Goal: Task Accomplishment & Management: Manage account settings

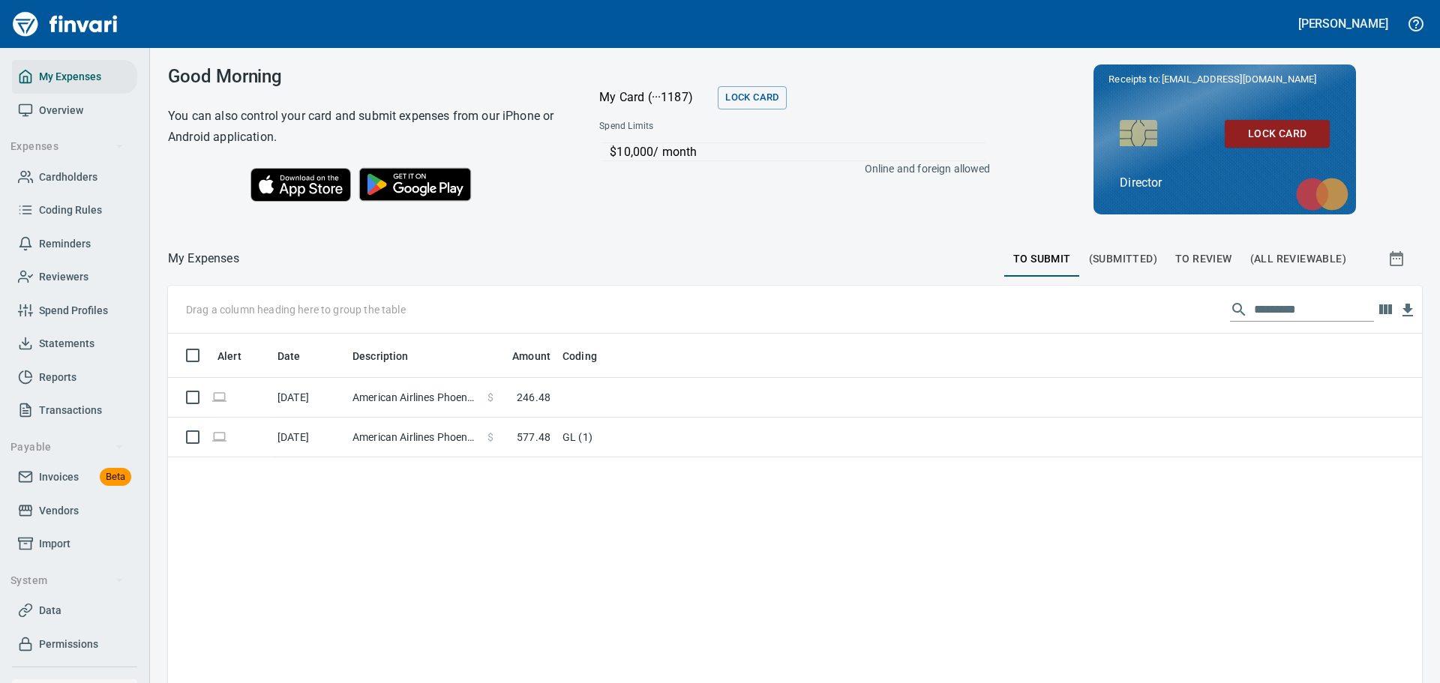
scroll to position [507, 1231]
click at [76, 179] on span "Cardholders" at bounding box center [68, 177] width 58 height 19
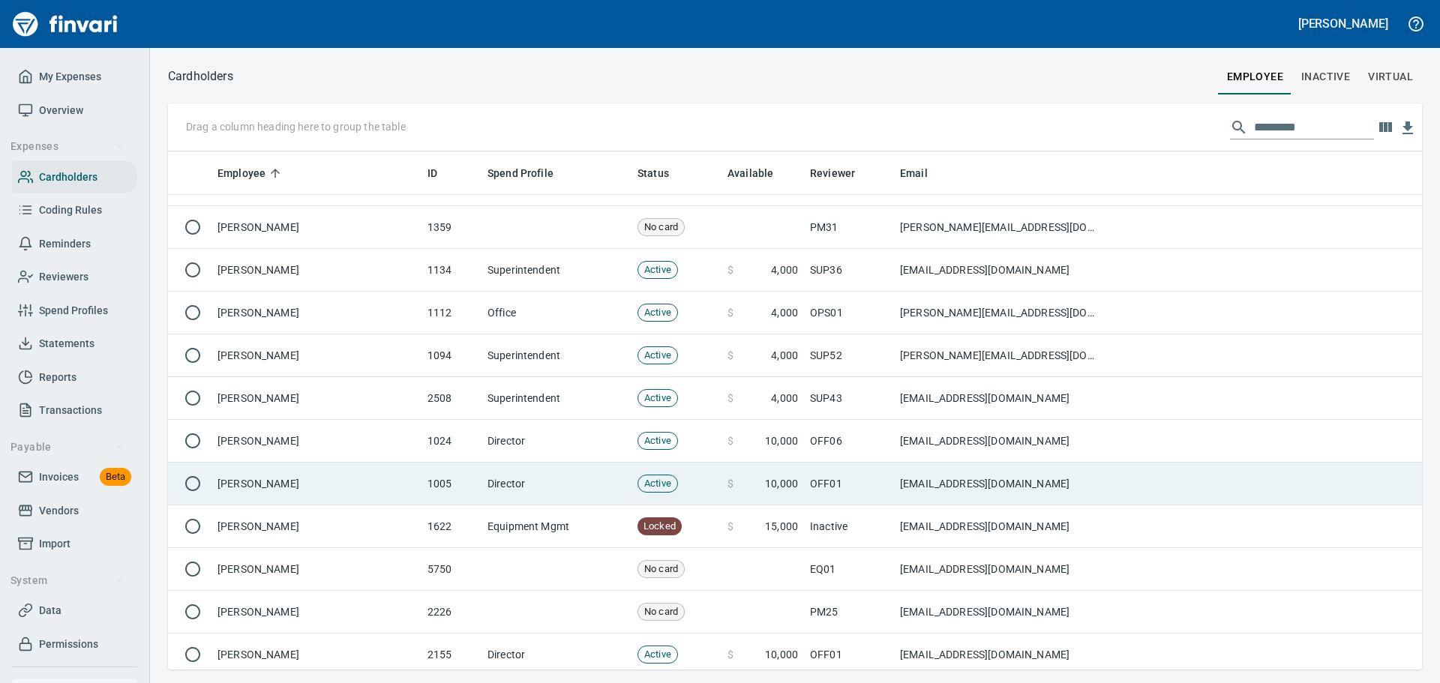
scroll to position [4724, 0]
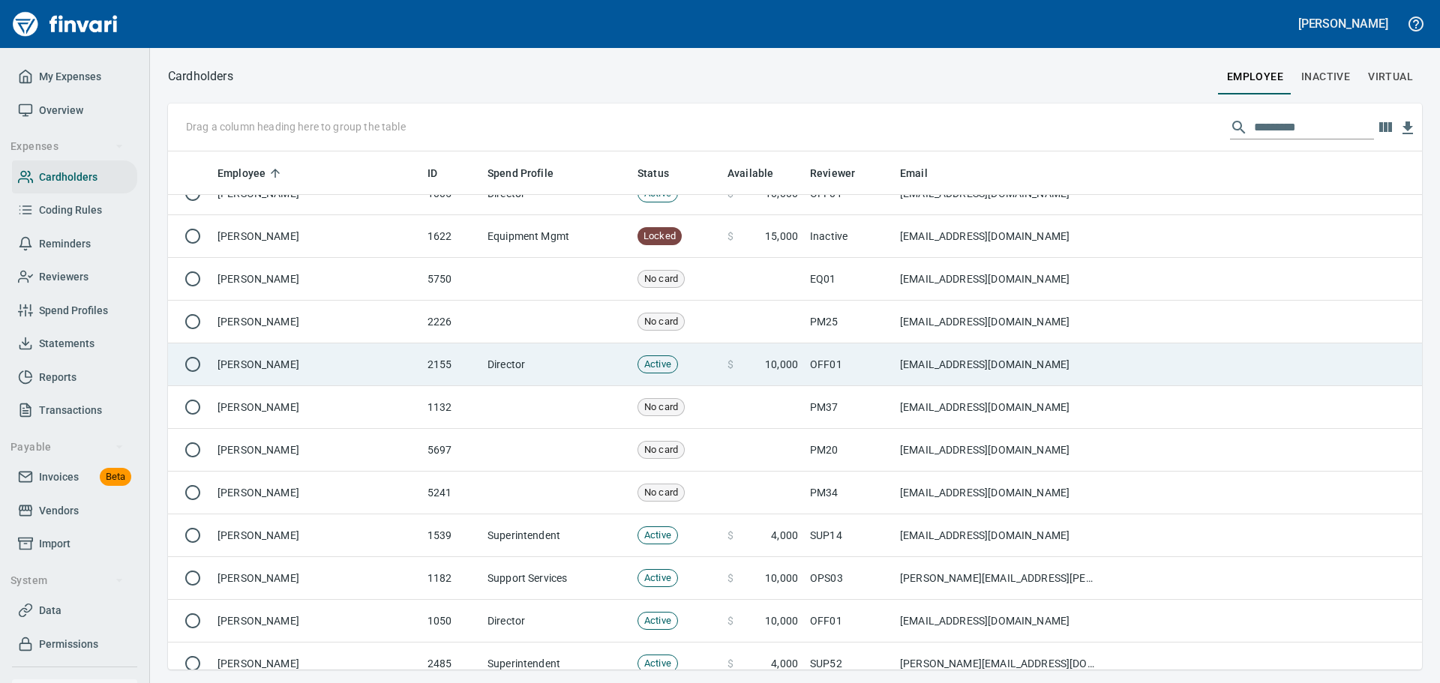
click at [445, 379] on td "2155" at bounding box center [451, 364] width 60 height 43
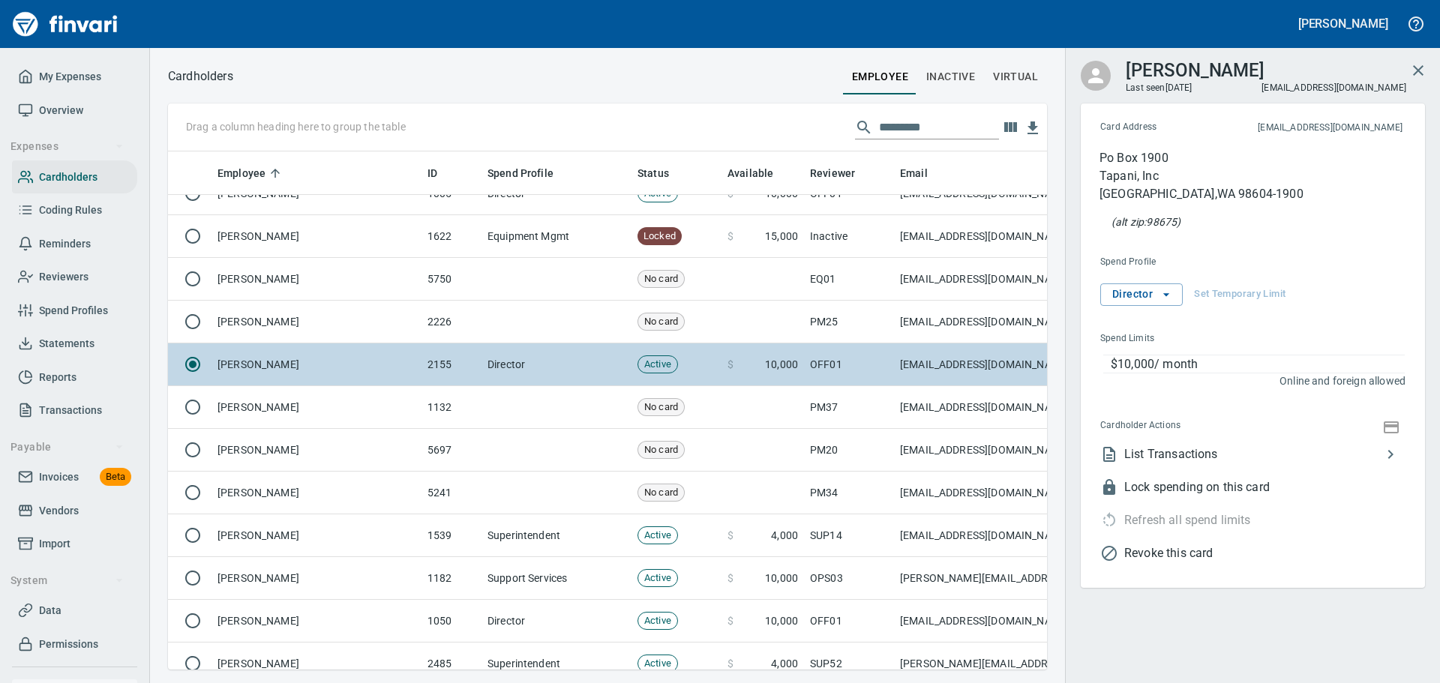
scroll to position [496, 856]
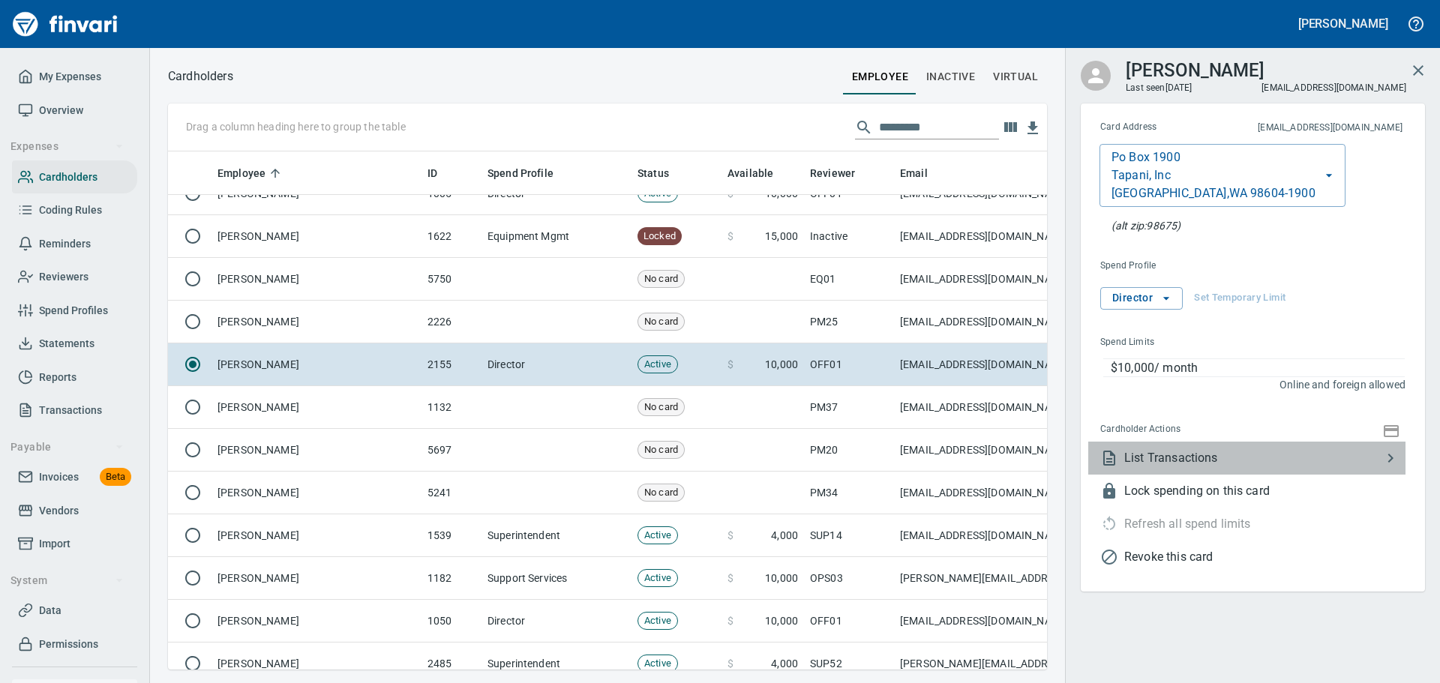
click at [1164, 460] on span "List Transactions" at bounding box center [1252, 458] width 257 height 18
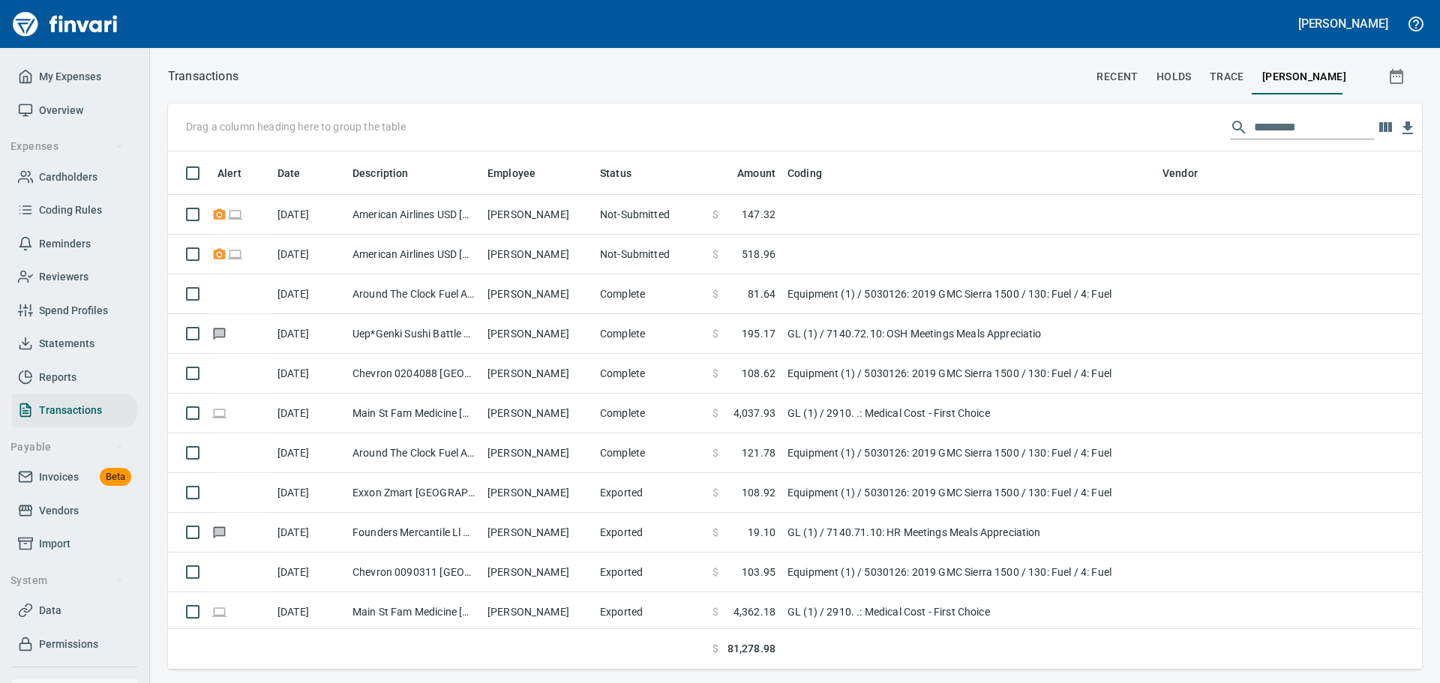
scroll to position [507, 1231]
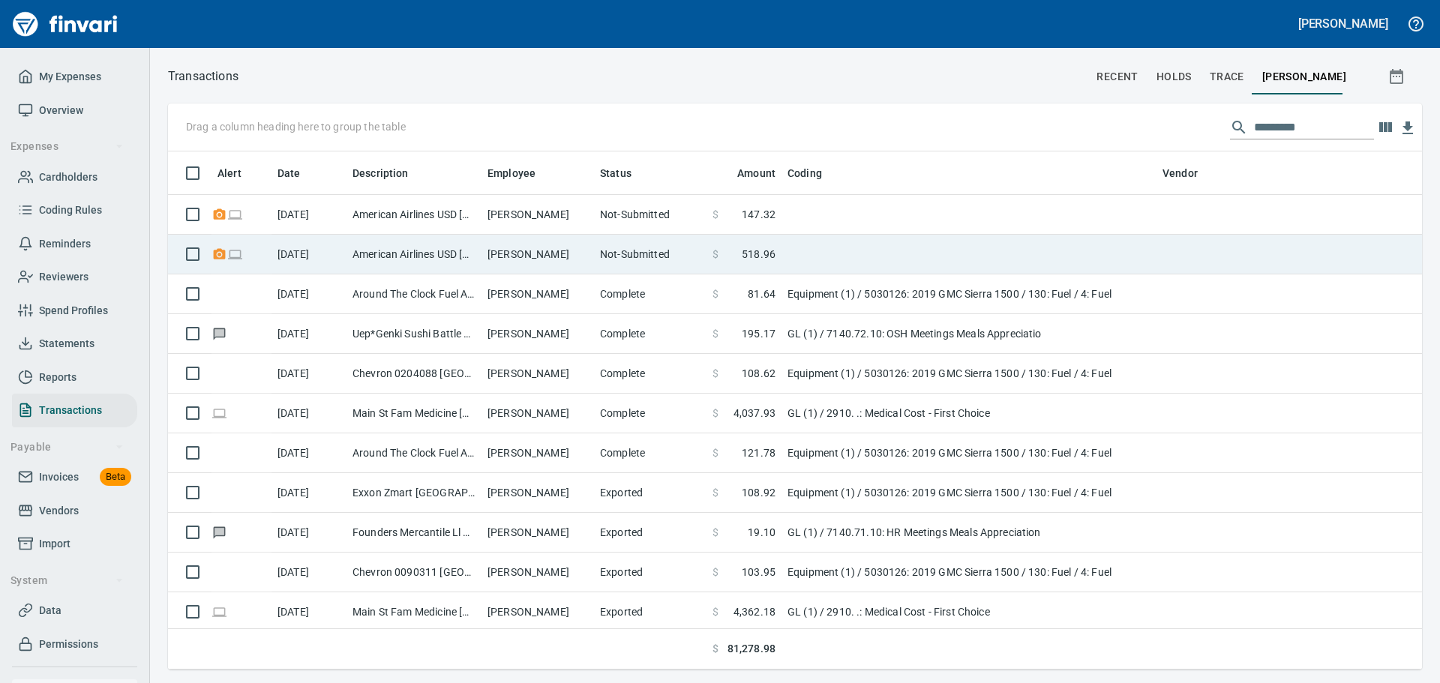
click at [379, 259] on td "American Airlines USD [GEOGRAPHIC_DATA] [GEOGRAPHIC_DATA]" at bounding box center [413, 255] width 135 height 40
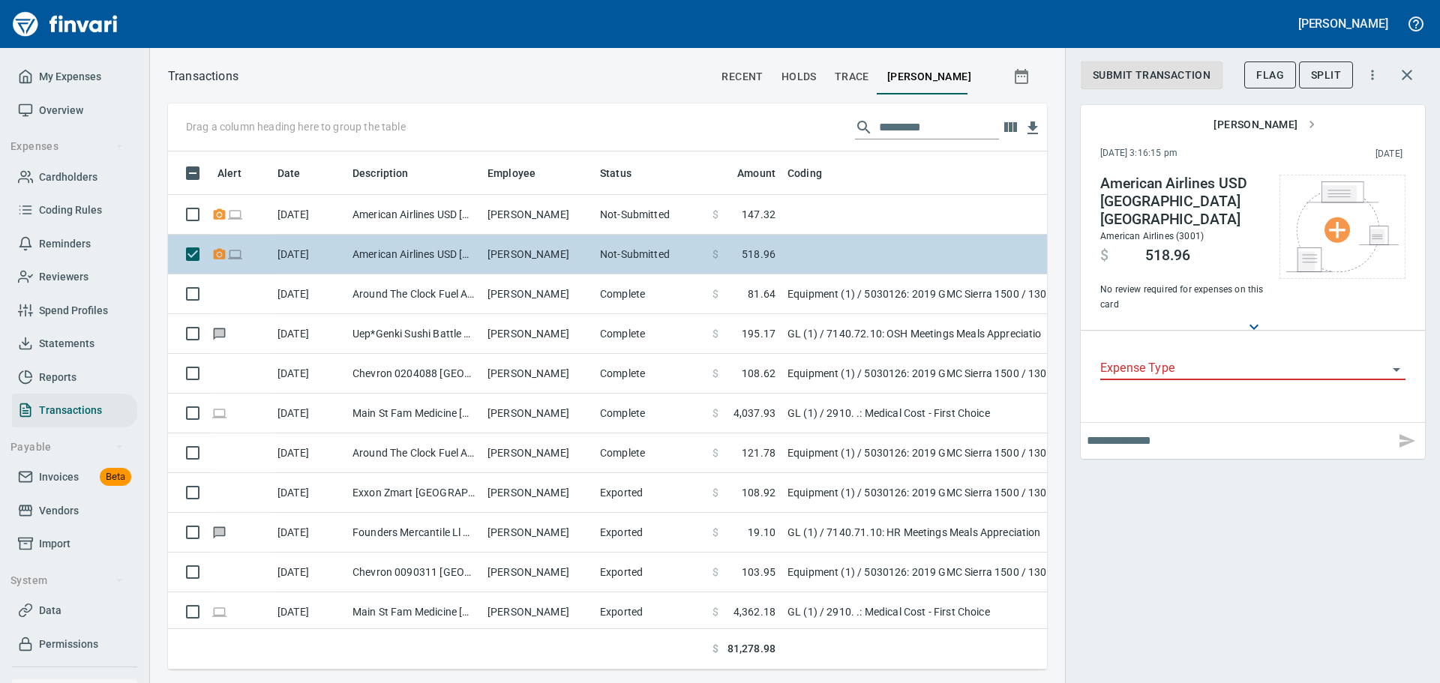
scroll to position [496, 856]
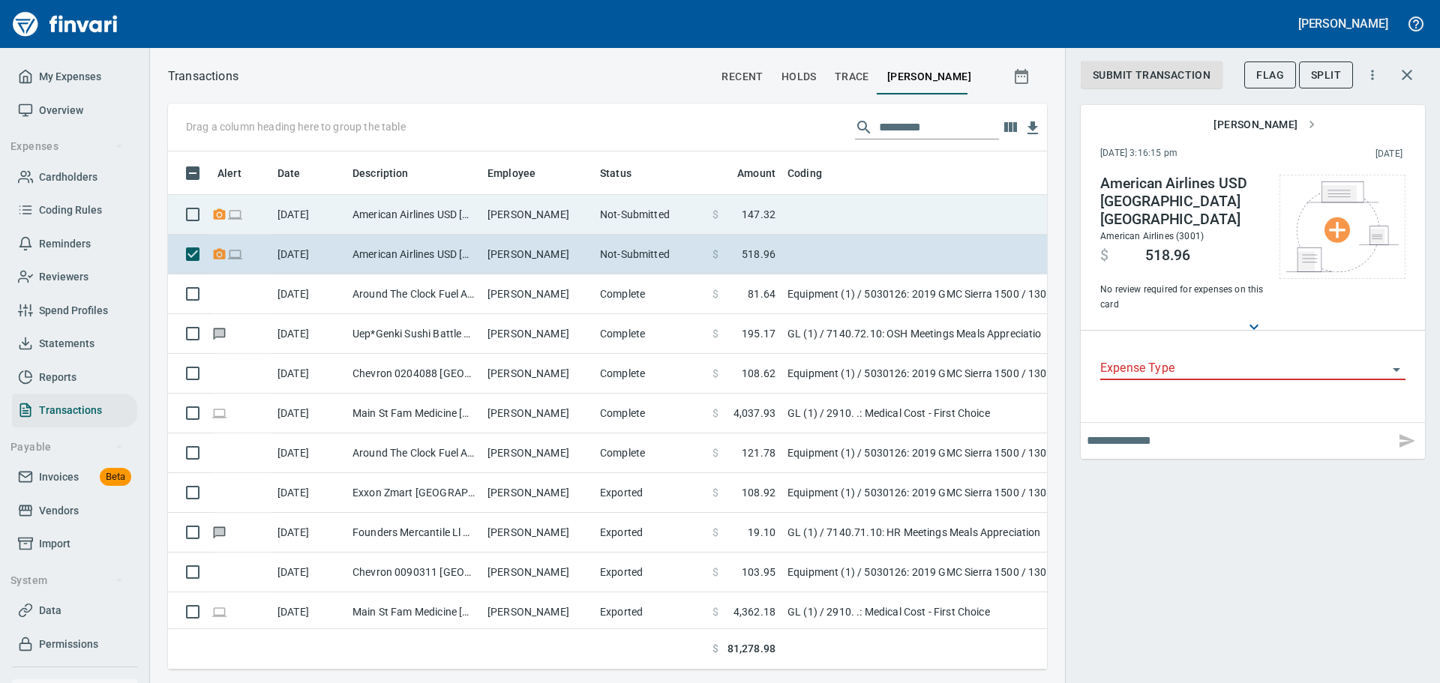
click at [454, 210] on td "American Airlines USD [GEOGRAPHIC_DATA] [GEOGRAPHIC_DATA]" at bounding box center [413, 215] width 135 height 40
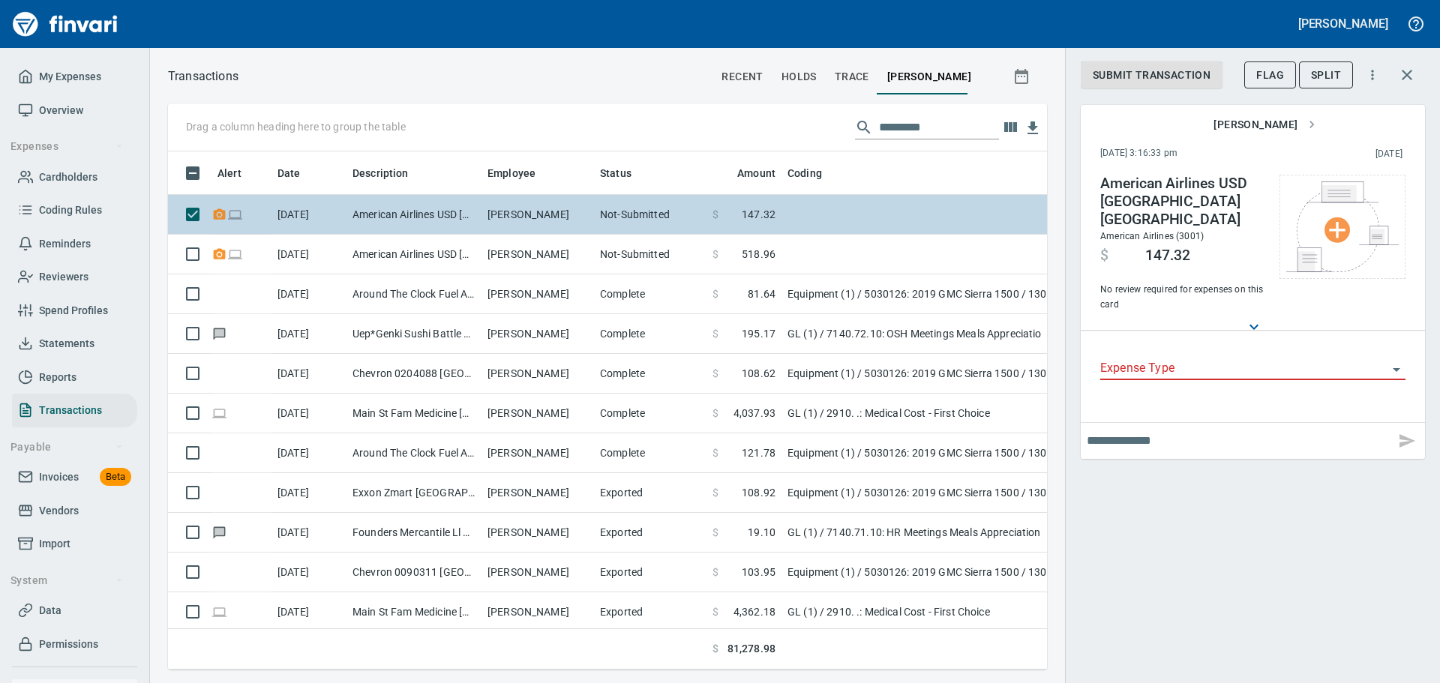
click at [415, 231] on td "American Airlines USD [GEOGRAPHIC_DATA] [GEOGRAPHIC_DATA]" at bounding box center [413, 215] width 135 height 40
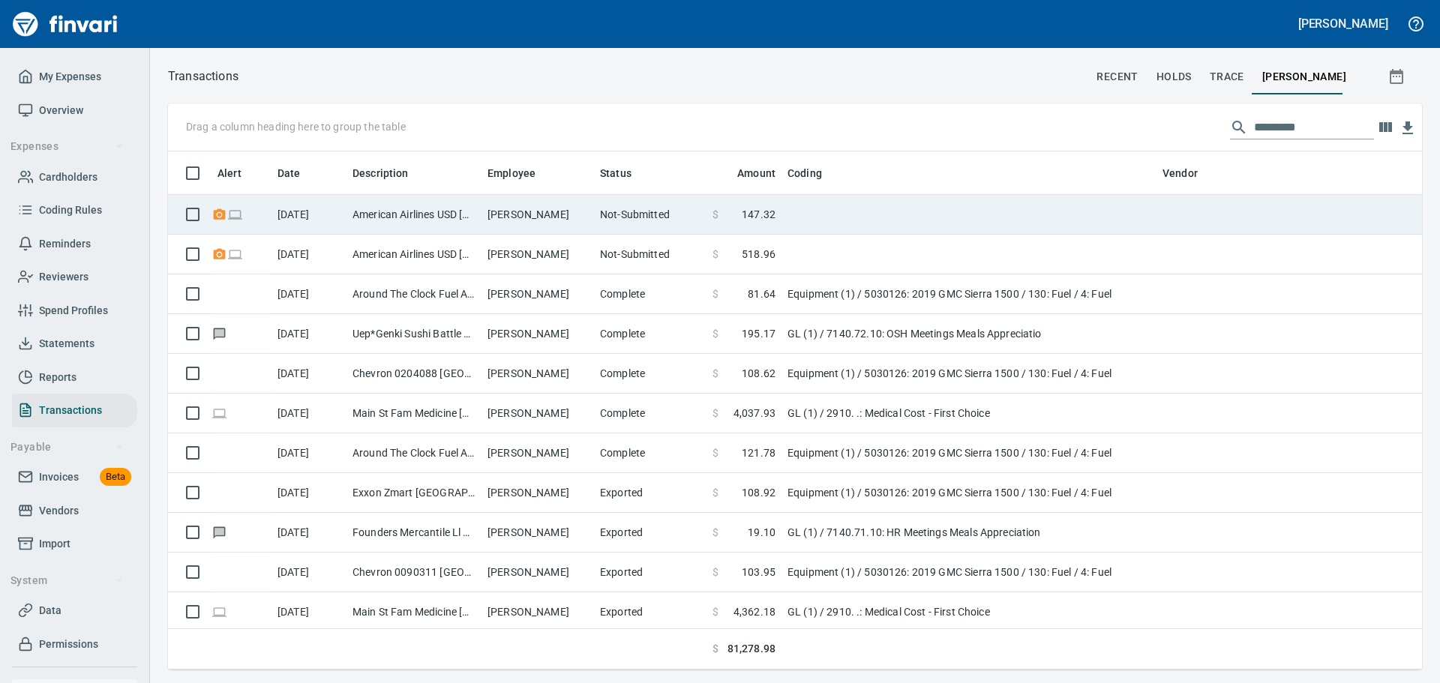
scroll to position [1, 1]
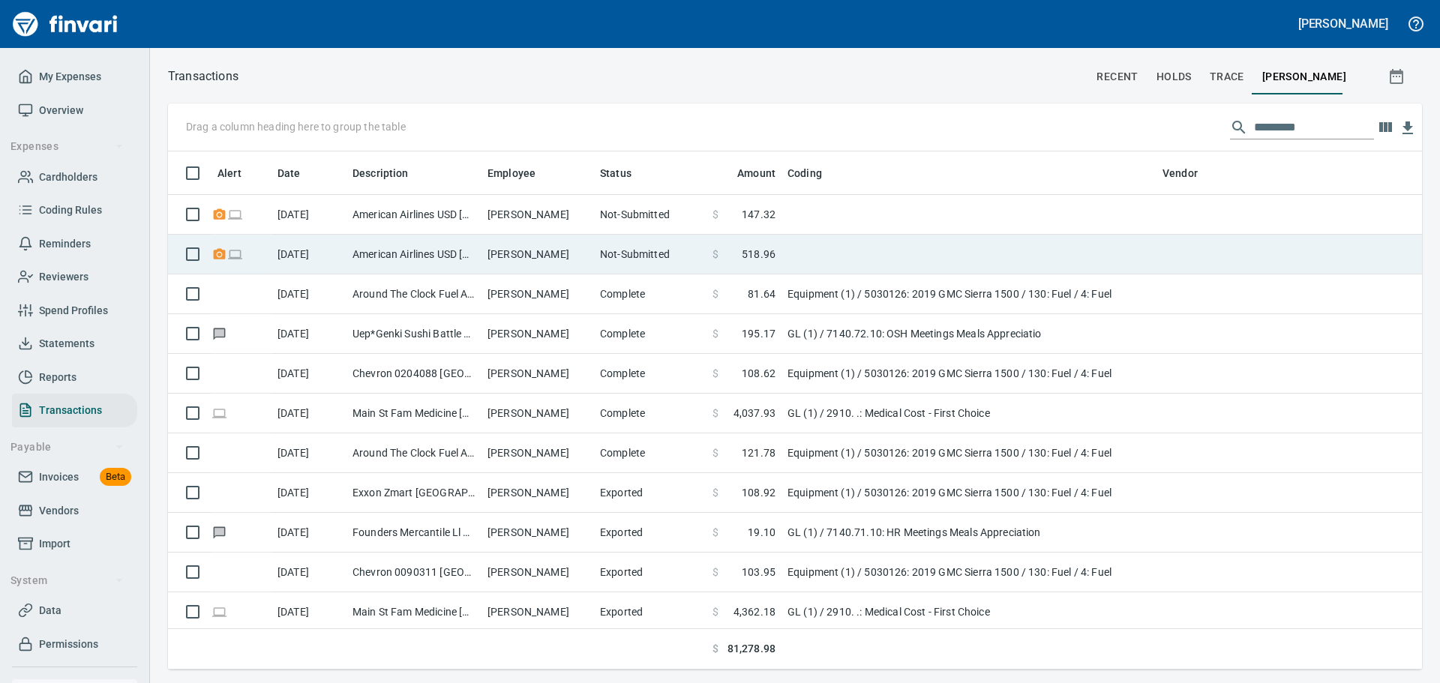
click at [433, 269] on td "American Airlines USD [GEOGRAPHIC_DATA] [GEOGRAPHIC_DATA]" at bounding box center [413, 255] width 135 height 40
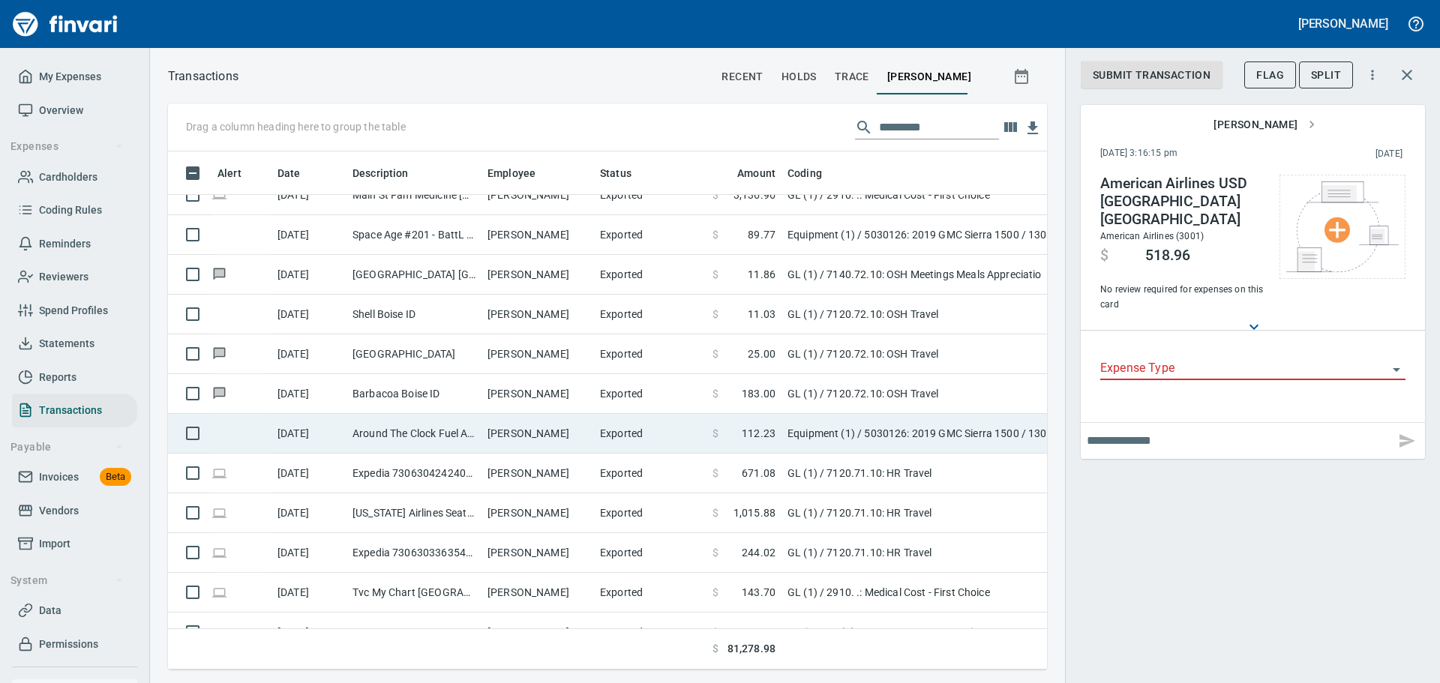
scroll to position [1875, 0]
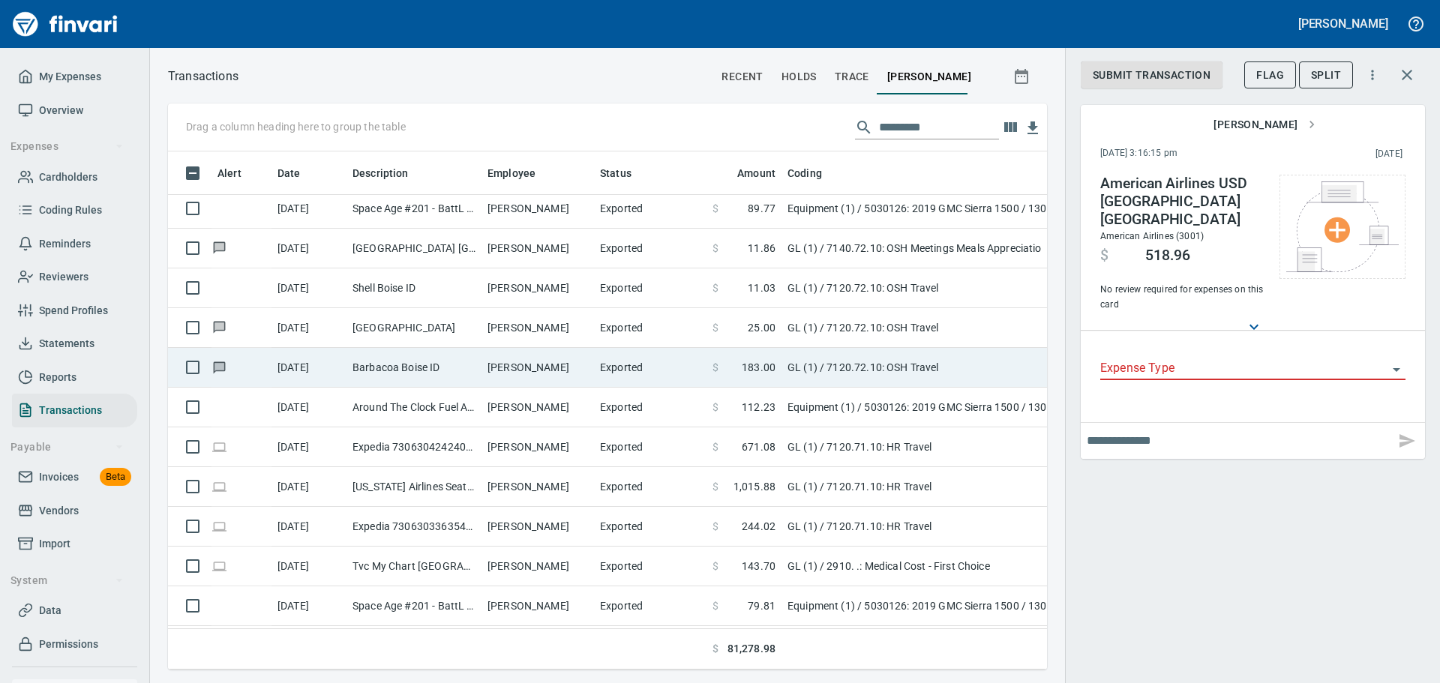
click at [532, 358] on td "[PERSON_NAME]" at bounding box center [537, 368] width 112 height 40
type input "**"
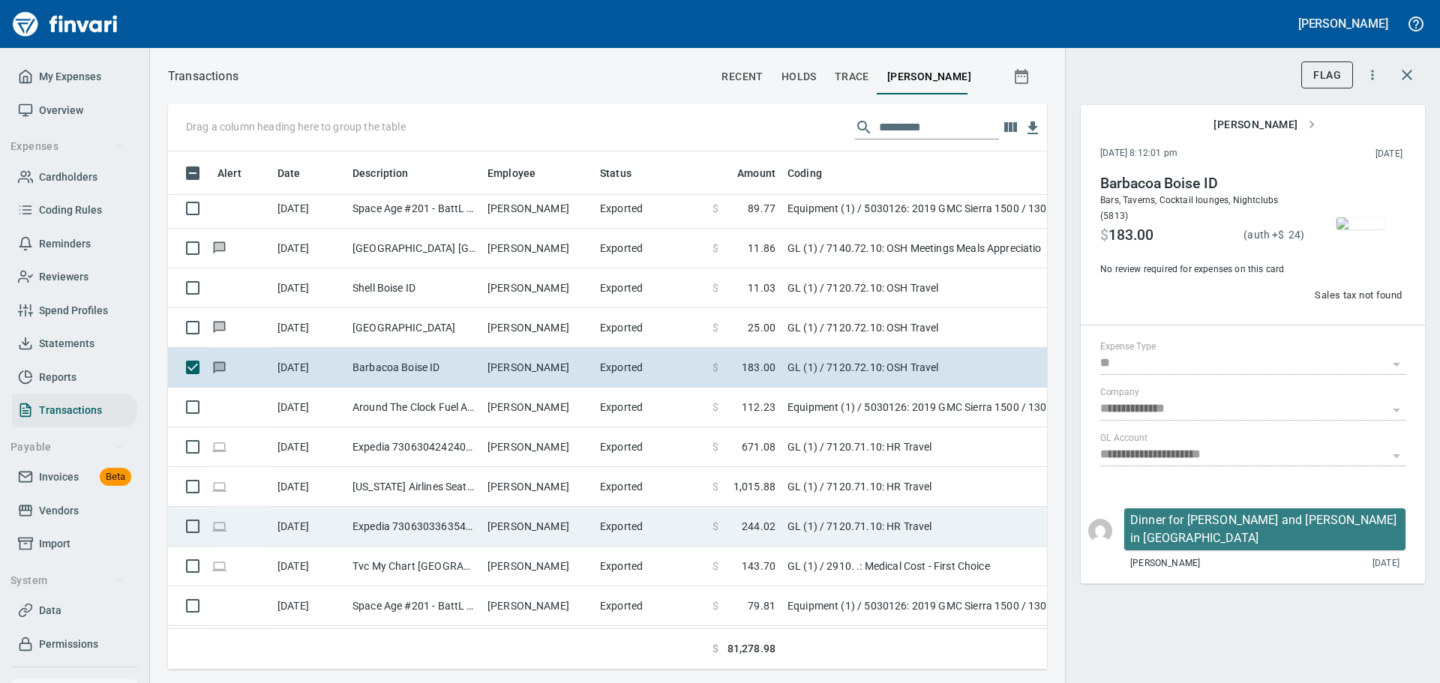
click at [542, 529] on td "[PERSON_NAME]" at bounding box center [537, 527] width 112 height 40
type input "**********"
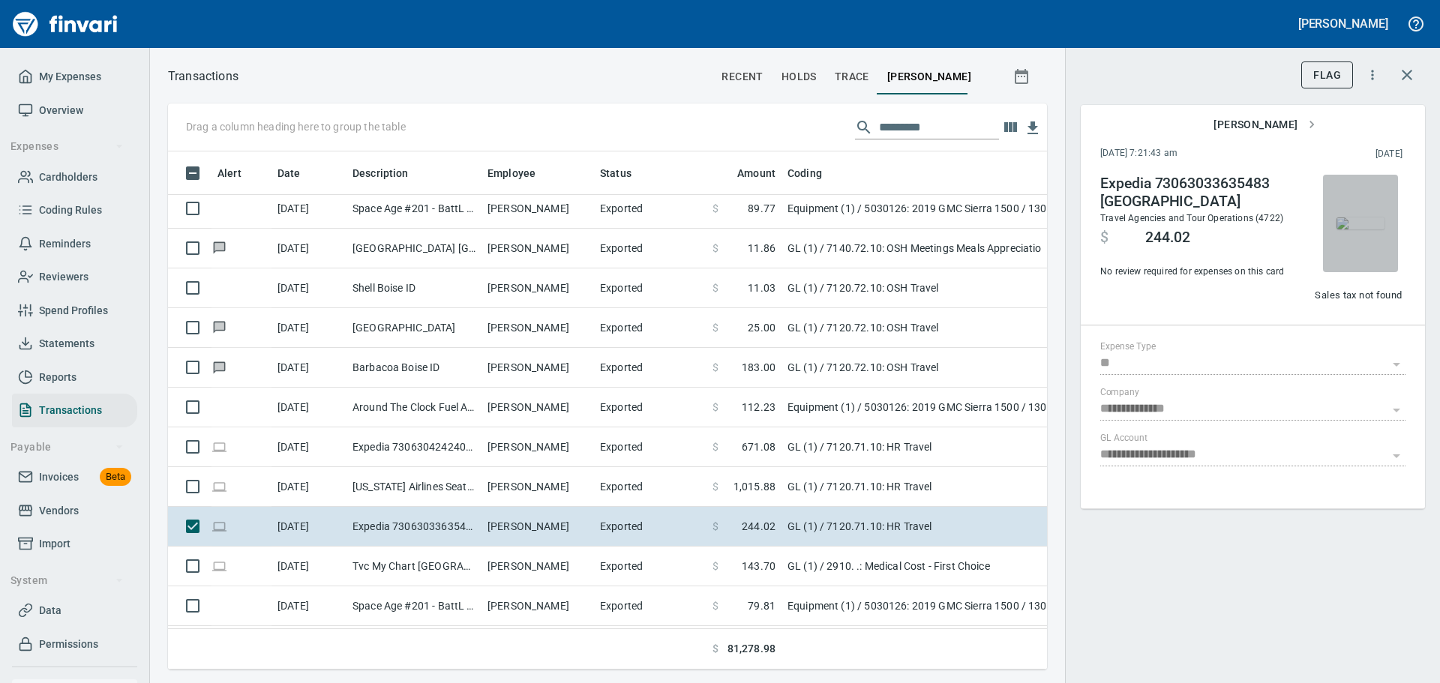
click at [1361, 229] on img "button" at bounding box center [1360, 223] width 48 height 12
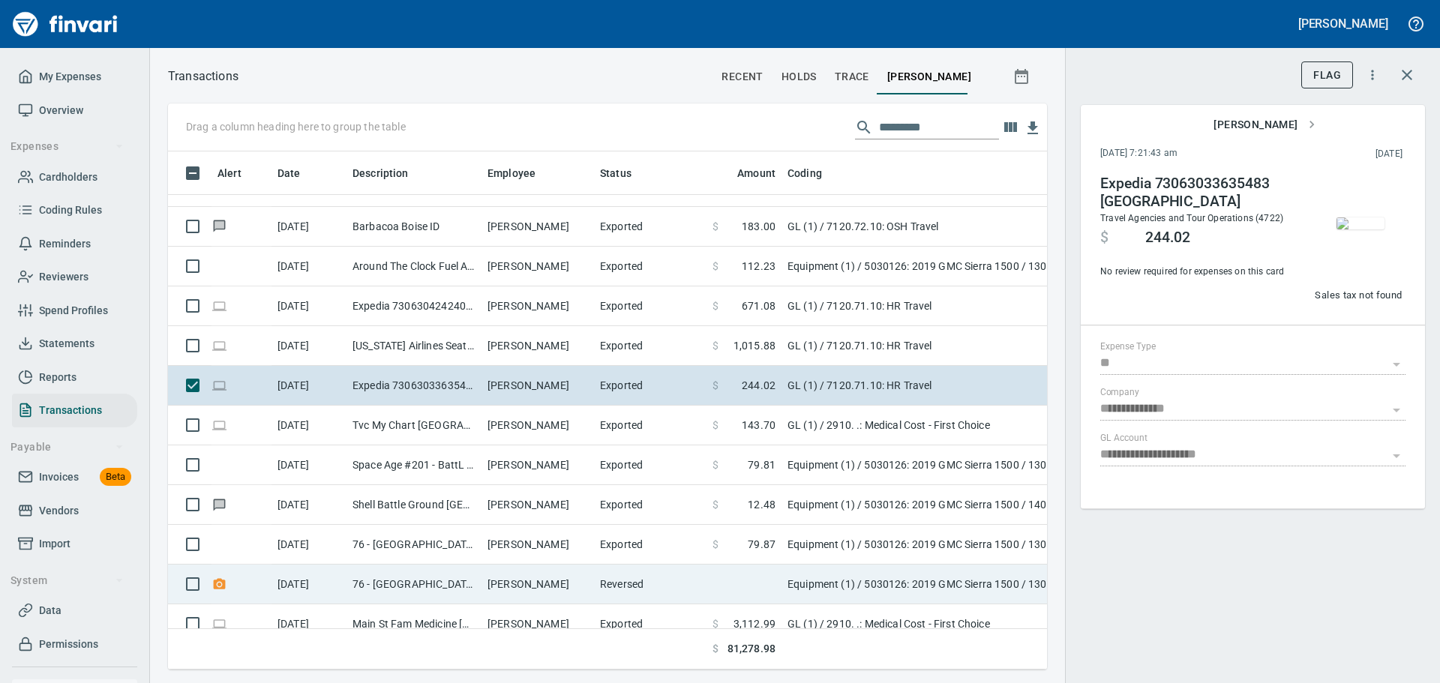
scroll to position [2025, 0]
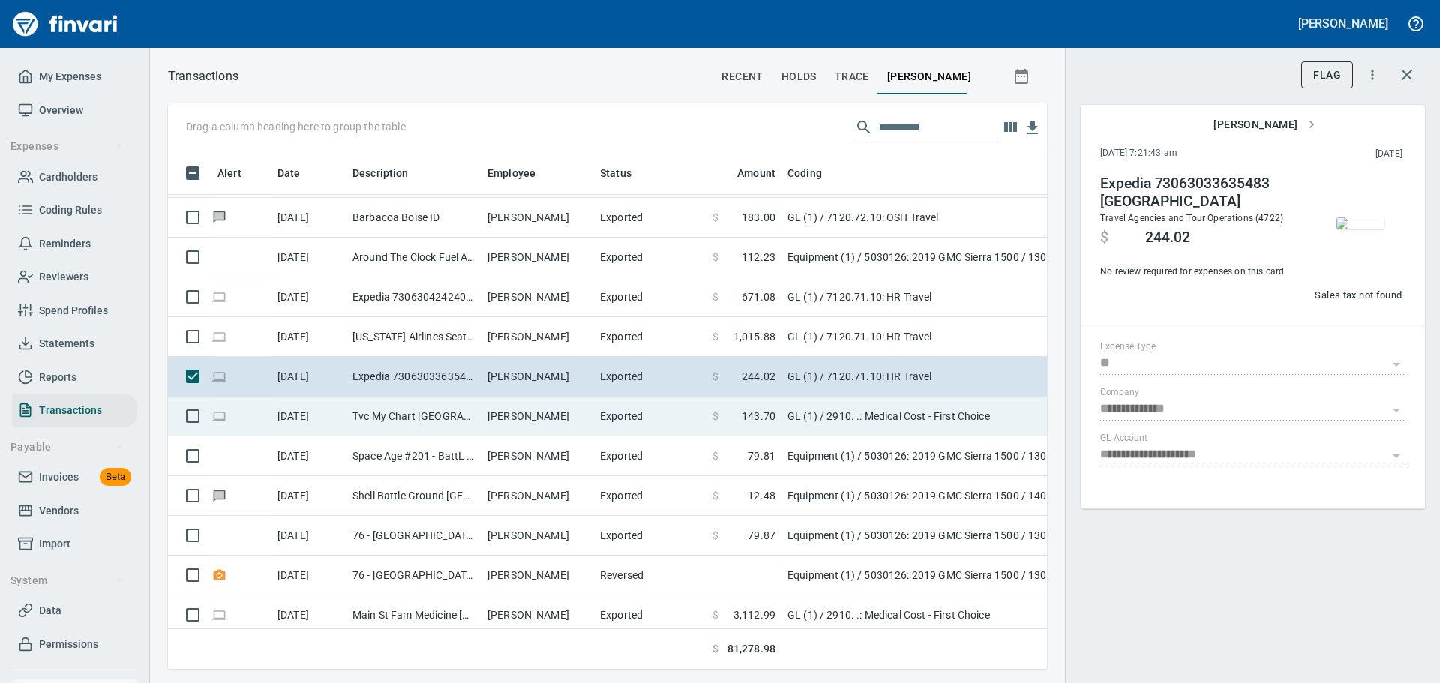
click at [455, 412] on td "Tvc My Chart [GEOGRAPHIC_DATA] [GEOGRAPHIC_DATA]" at bounding box center [413, 417] width 135 height 40
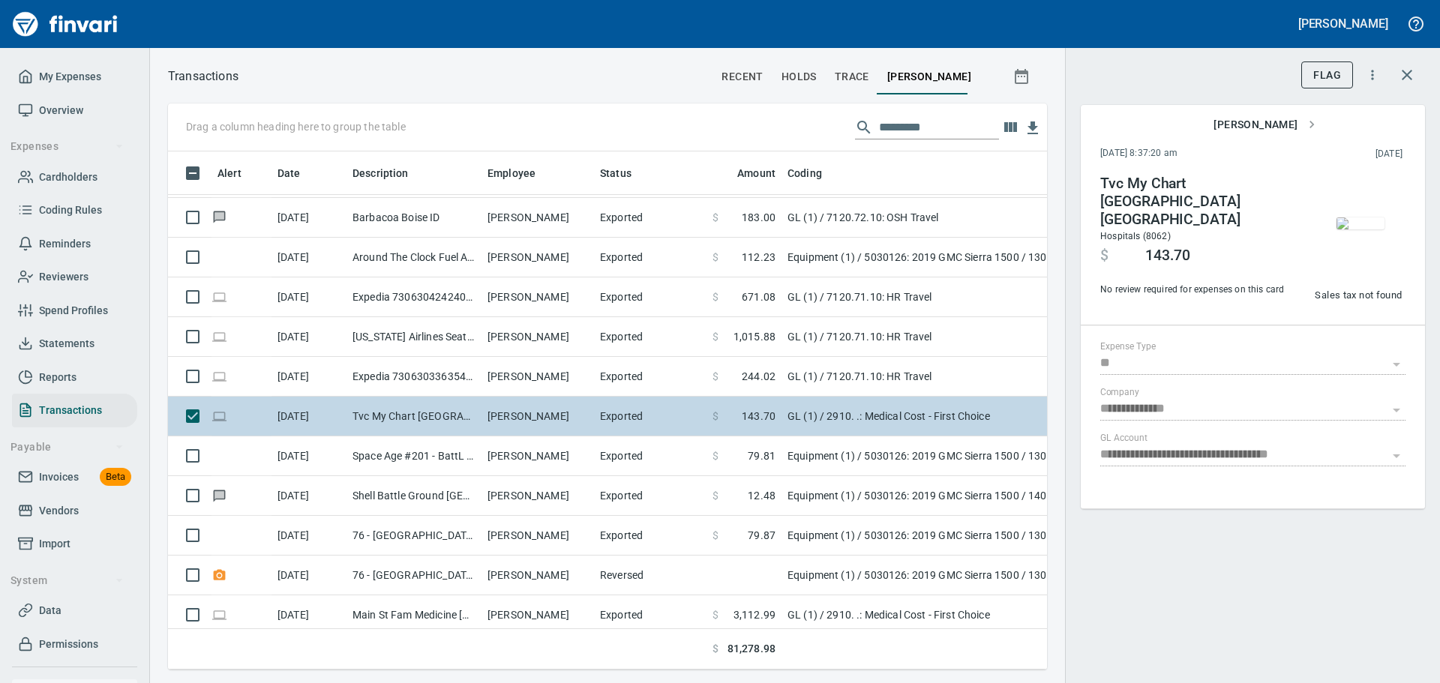
type input "**********"
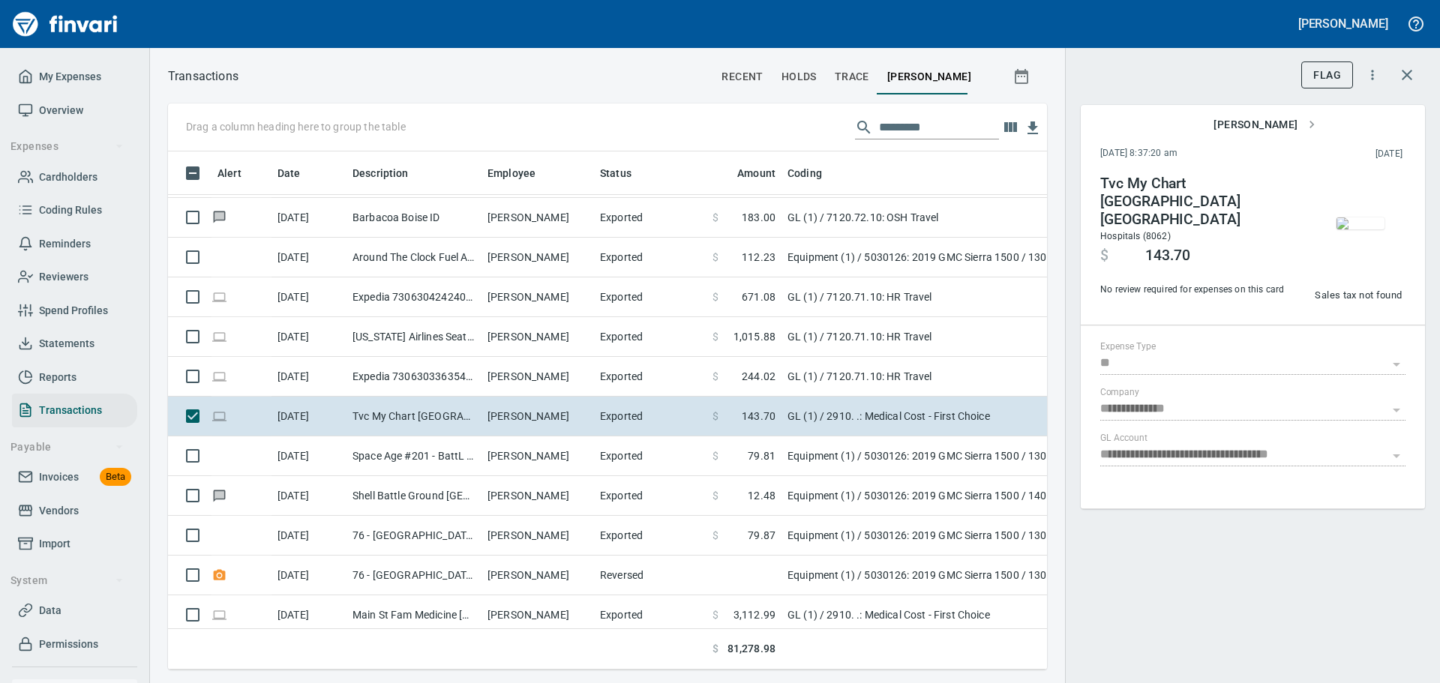
click at [1359, 224] on img "button" at bounding box center [1360, 223] width 48 height 12
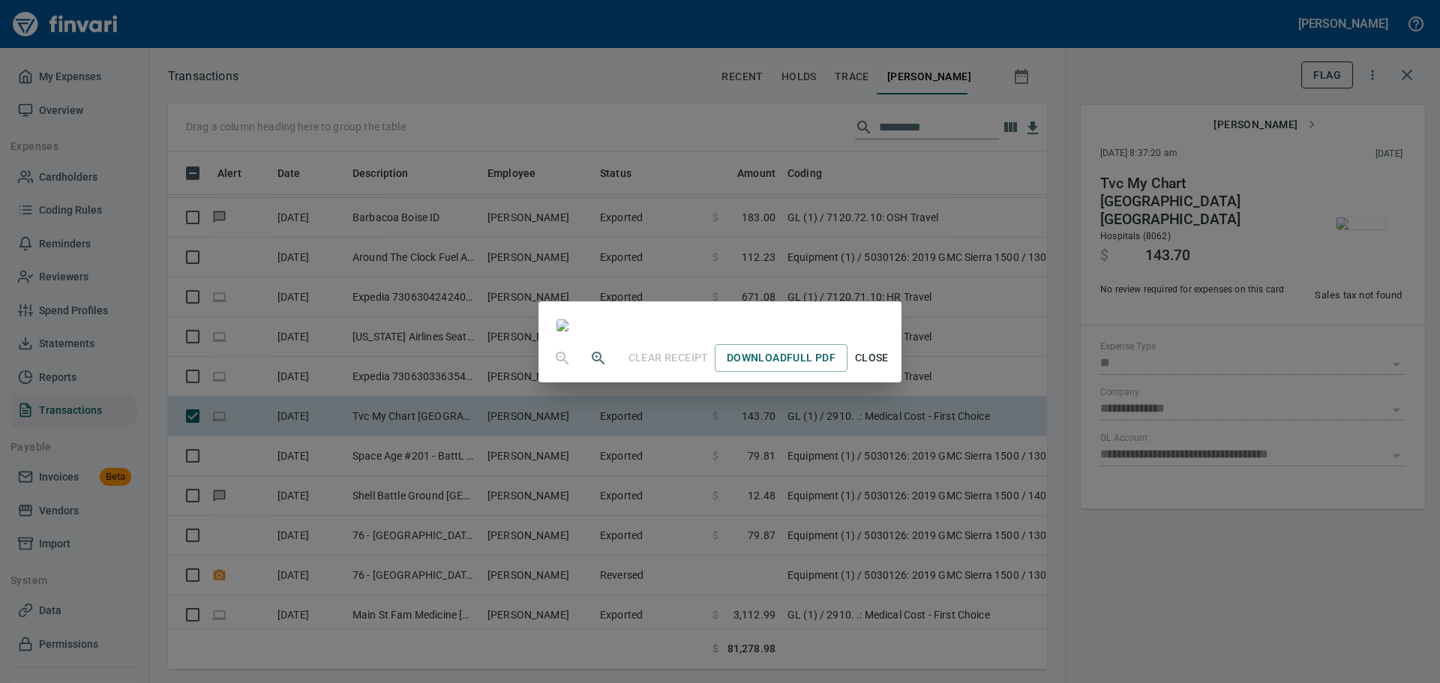
click at [308, 96] on div "Clear Receipt Download Full PDF Close" at bounding box center [720, 341] width 1440 height 683
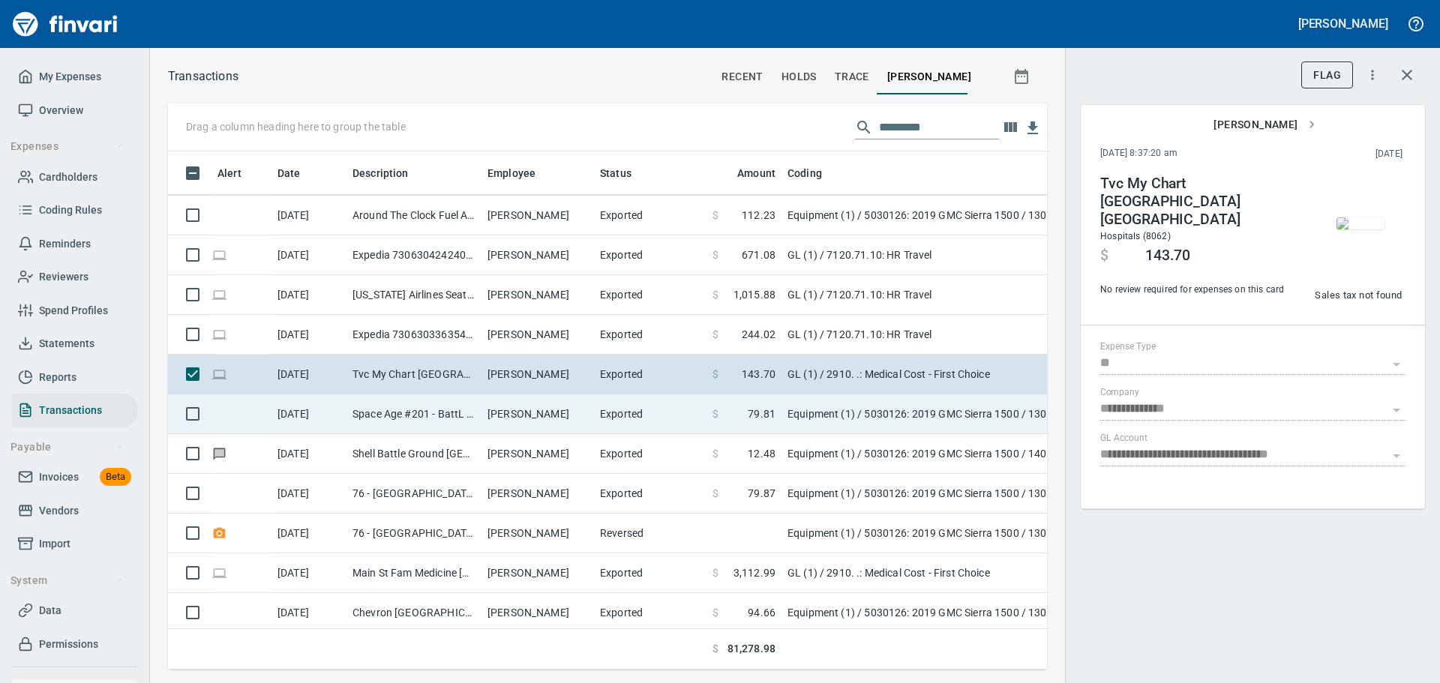
scroll to position [2100, 0]
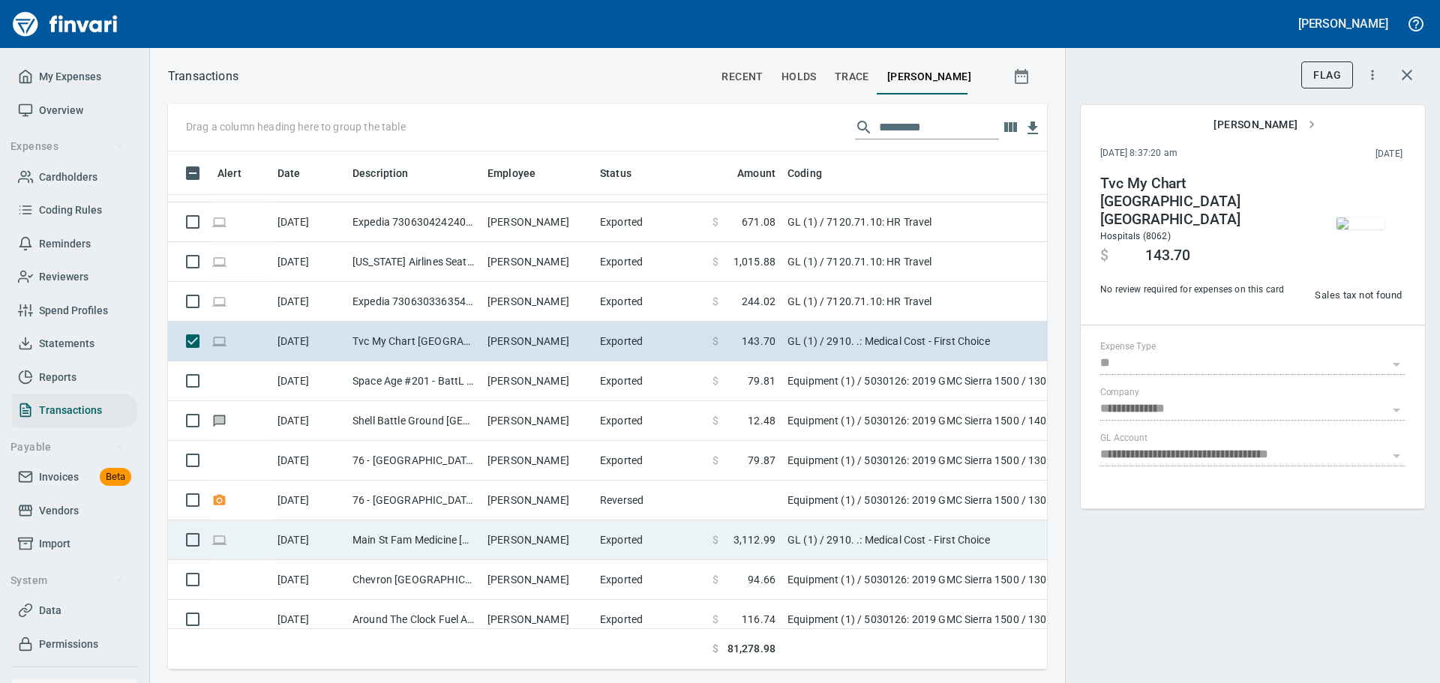
click at [450, 547] on td "Main St Fam Medicine [PHONE_NUMBER] [GEOGRAPHIC_DATA]" at bounding box center [413, 540] width 135 height 40
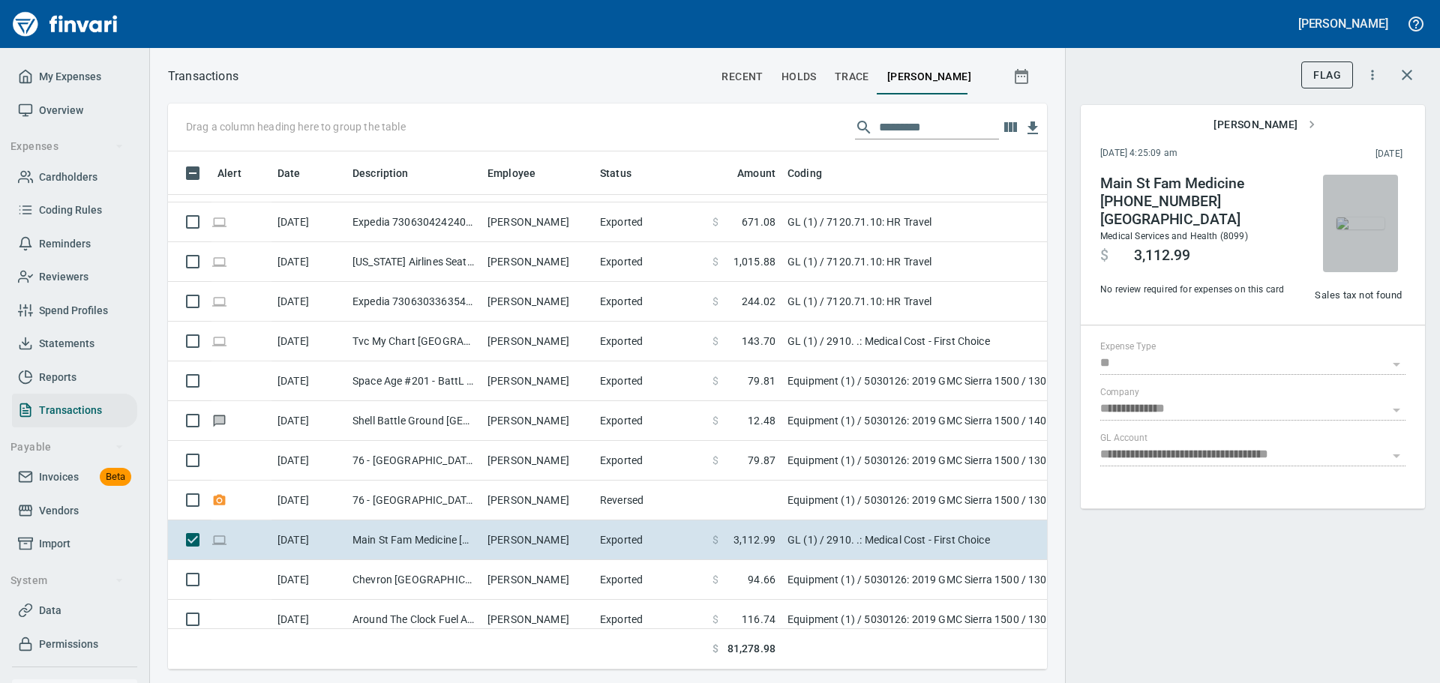
click at [1351, 220] on img "button" at bounding box center [1360, 223] width 48 height 12
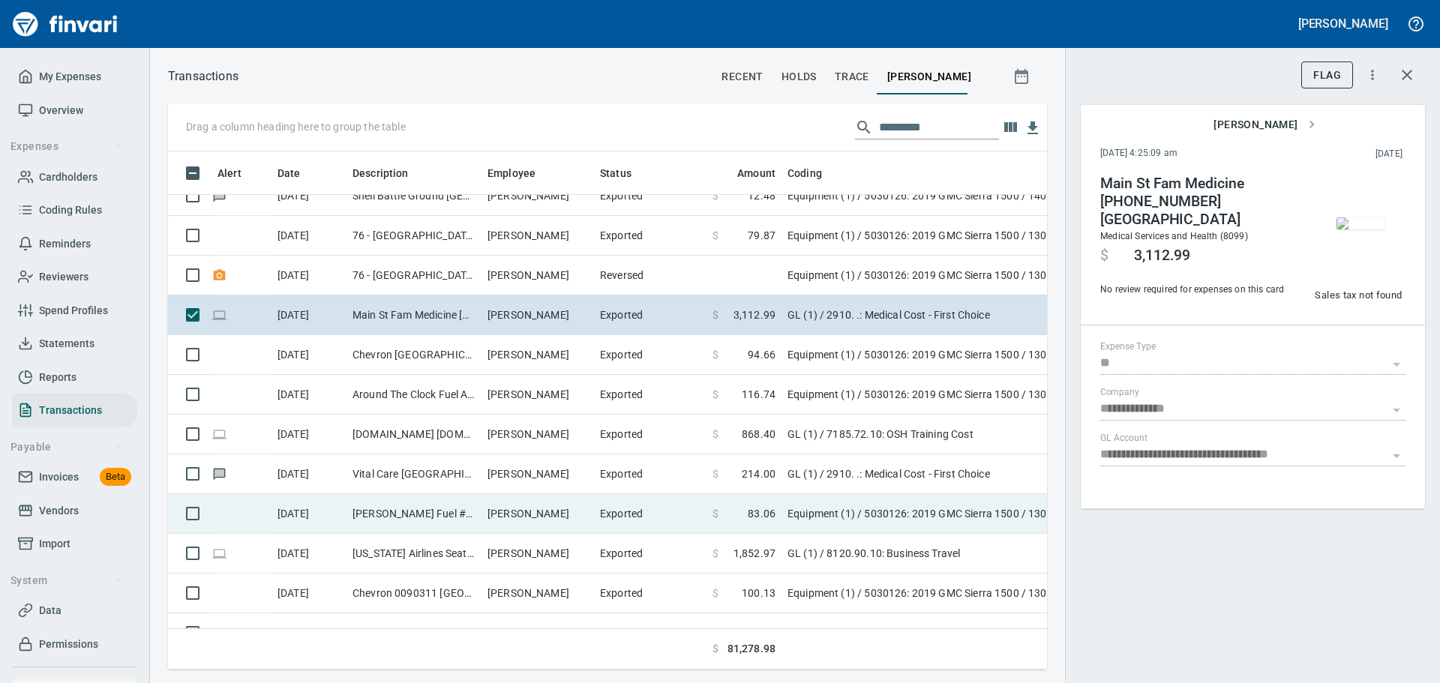
scroll to position [2400, 0]
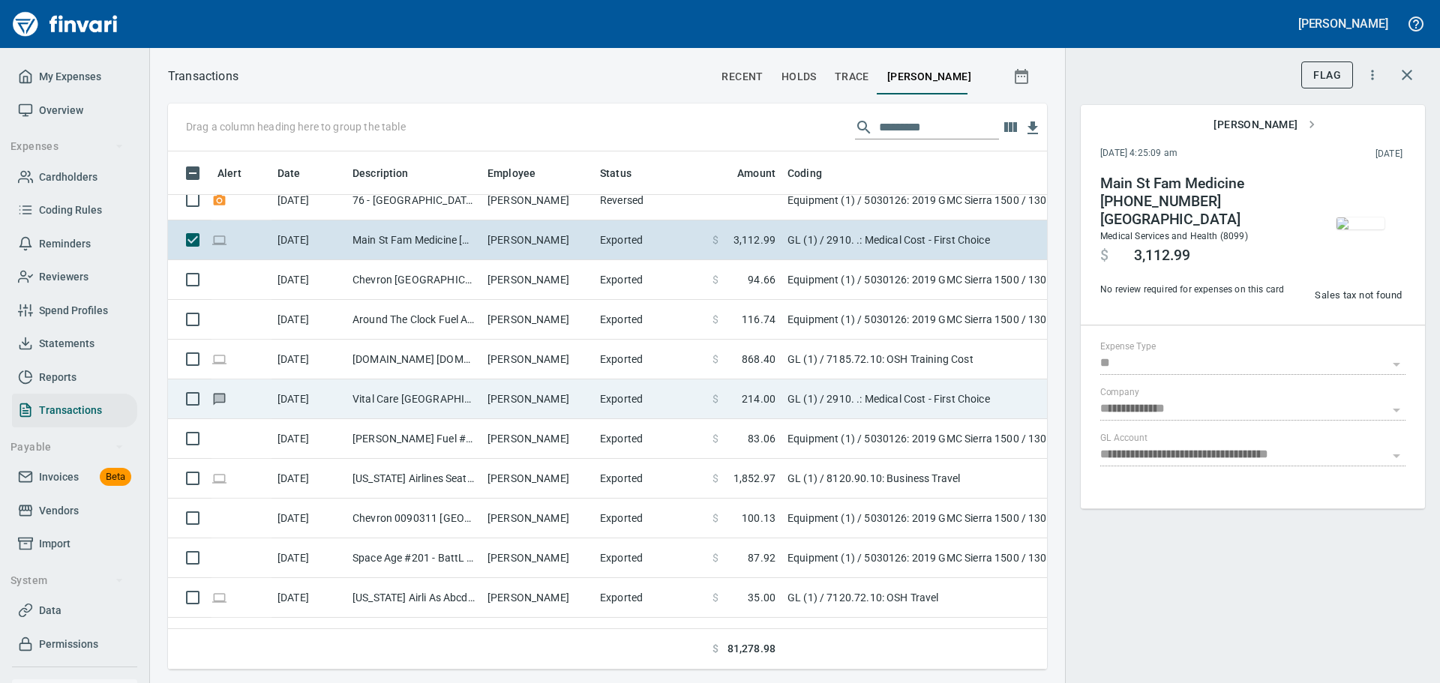
click at [502, 406] on td "[PERSON_NAME]" at bounding box center [537, 399] width 112 height 40
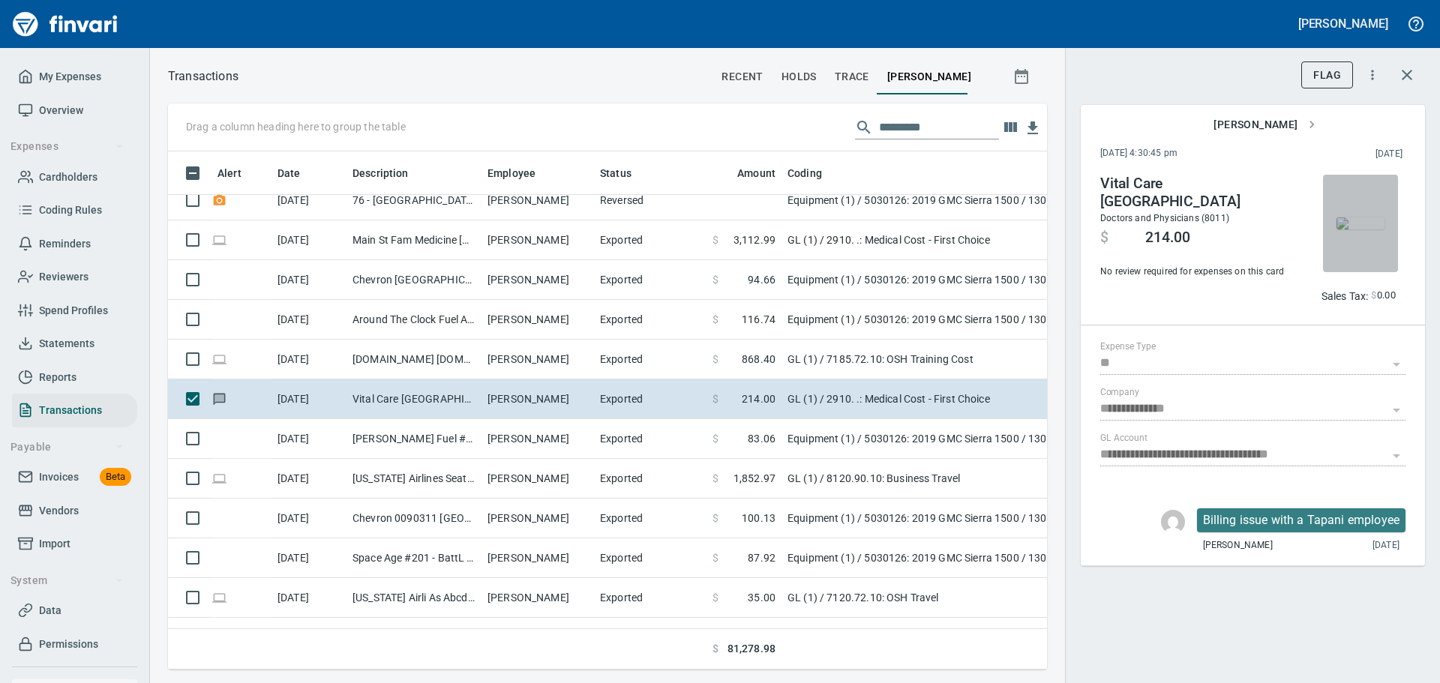
click at [1371, 226] on img "button" at bounding box center [1360, 223] width 48 height 12
click at [1354, 224] on img "button" at bounding box center [1360, 223] width 48 height 12
click at [1357, 217] on img "button" at bounding box center [1360, 223] width 48 height 12
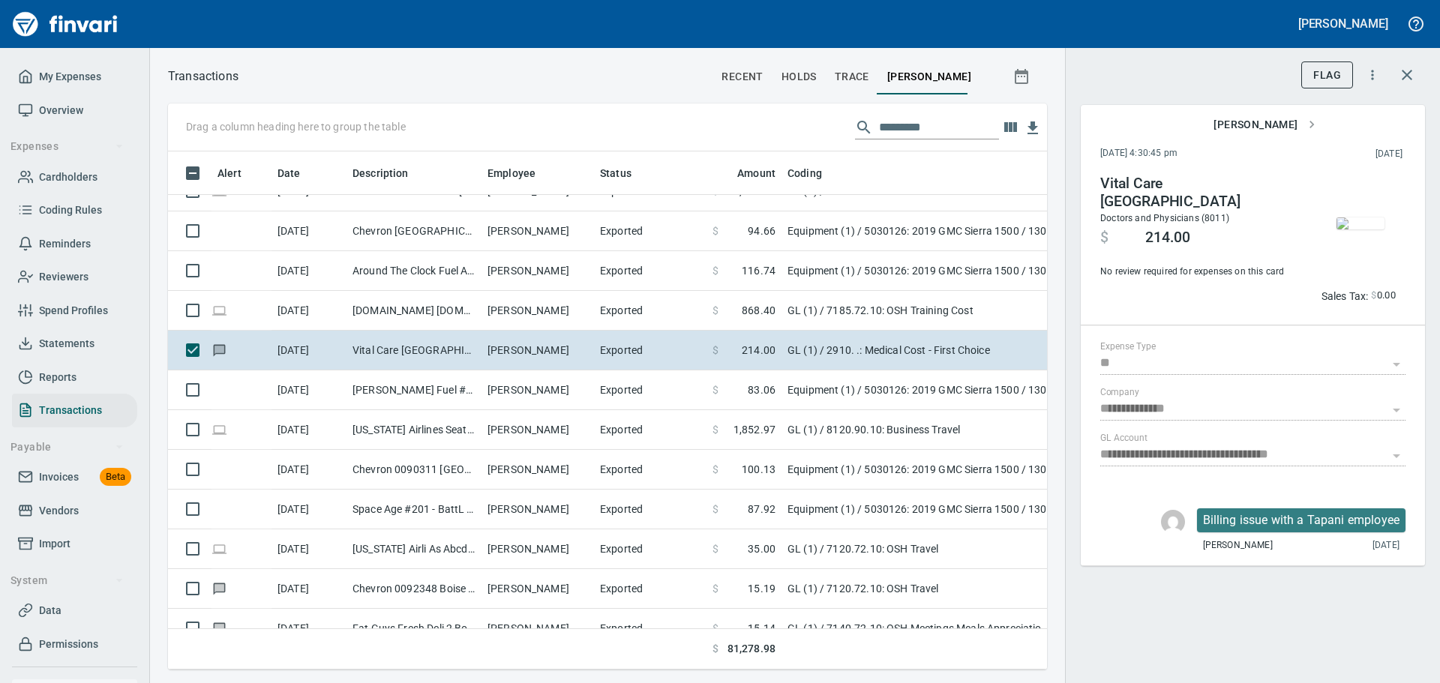
scroll to position [2475, 0]
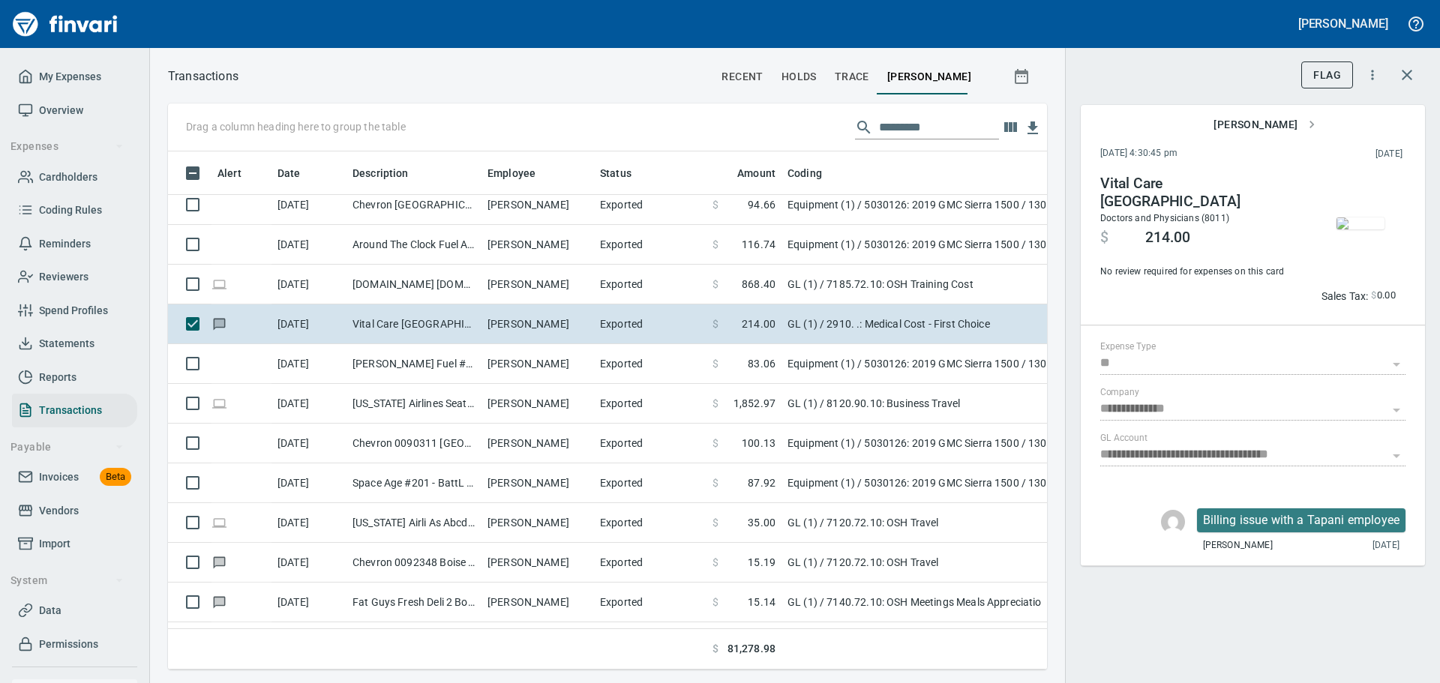
click at [1363, 224] on img "button" at bounding box center [1360, 223] width 48 height 12
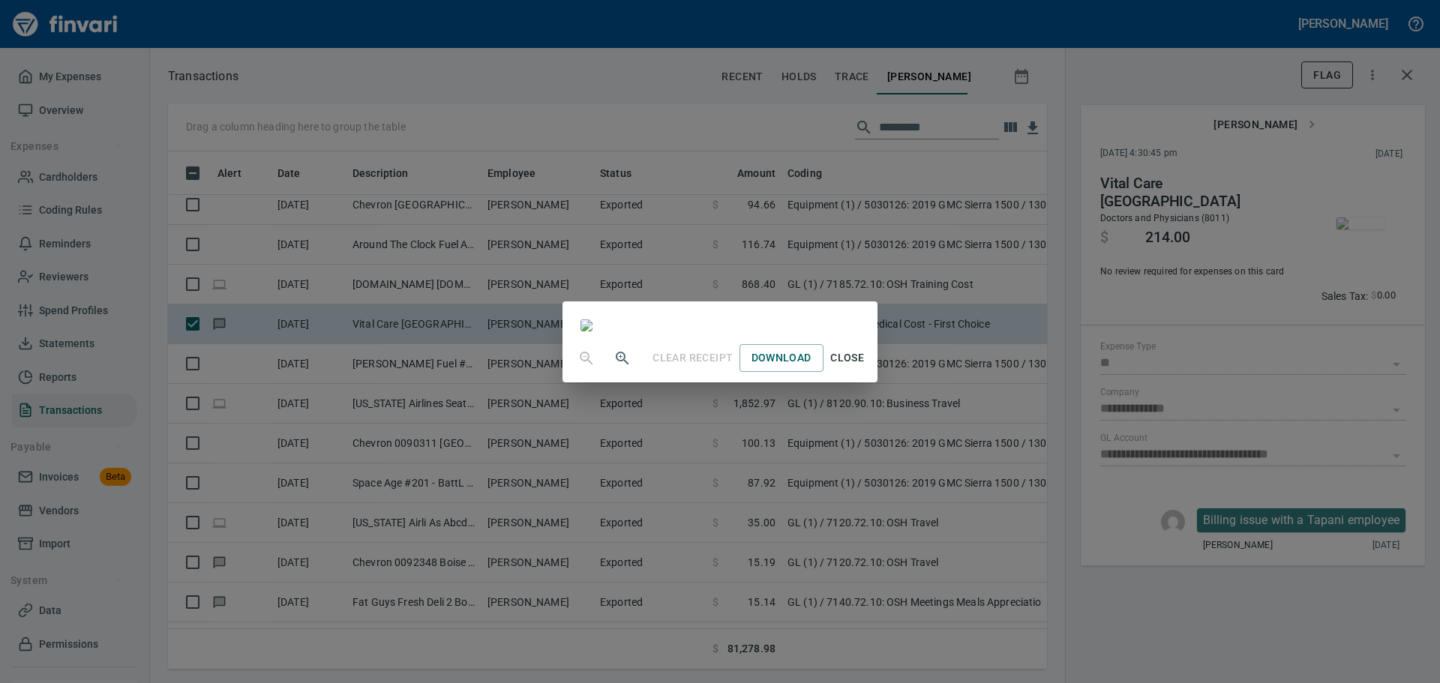
scroll to position [543, 0]
click at [865, 367] on span "Close" at bounding box center [847, 358] width 36 height 19
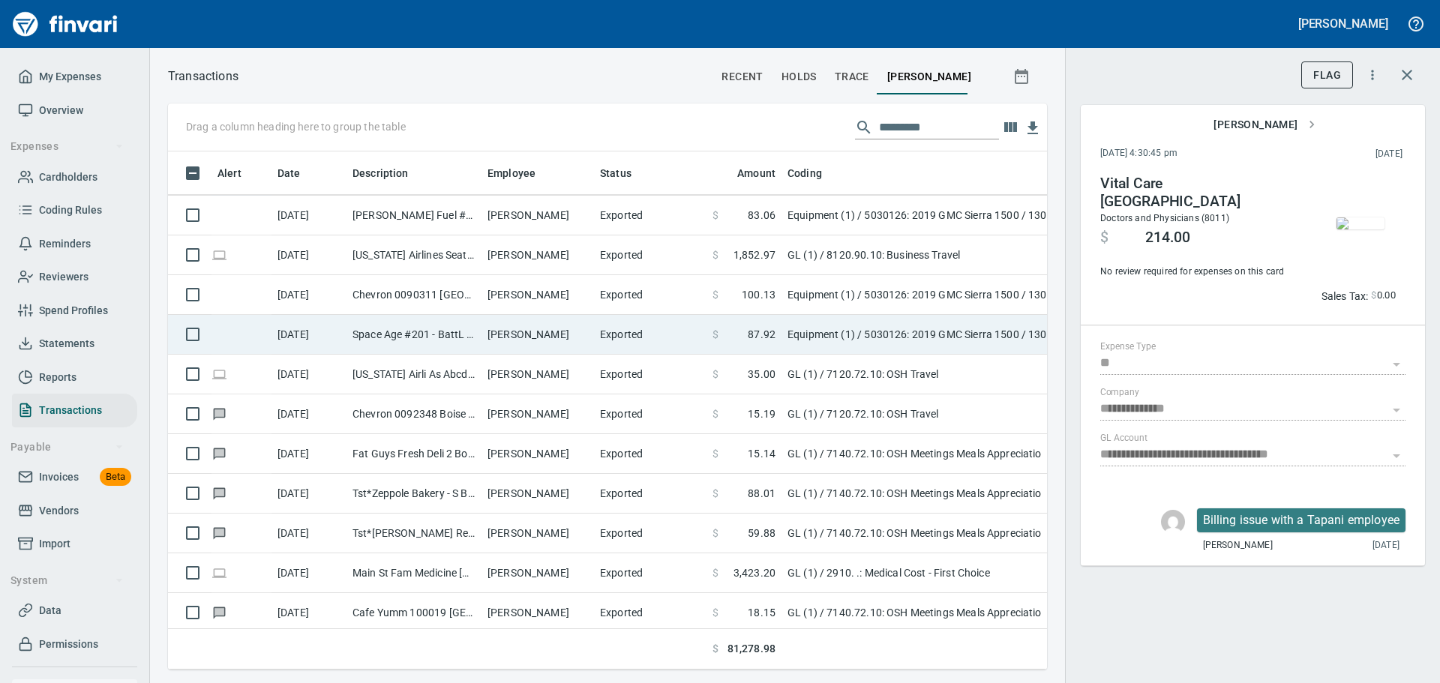
scroll to position [2625, 0]
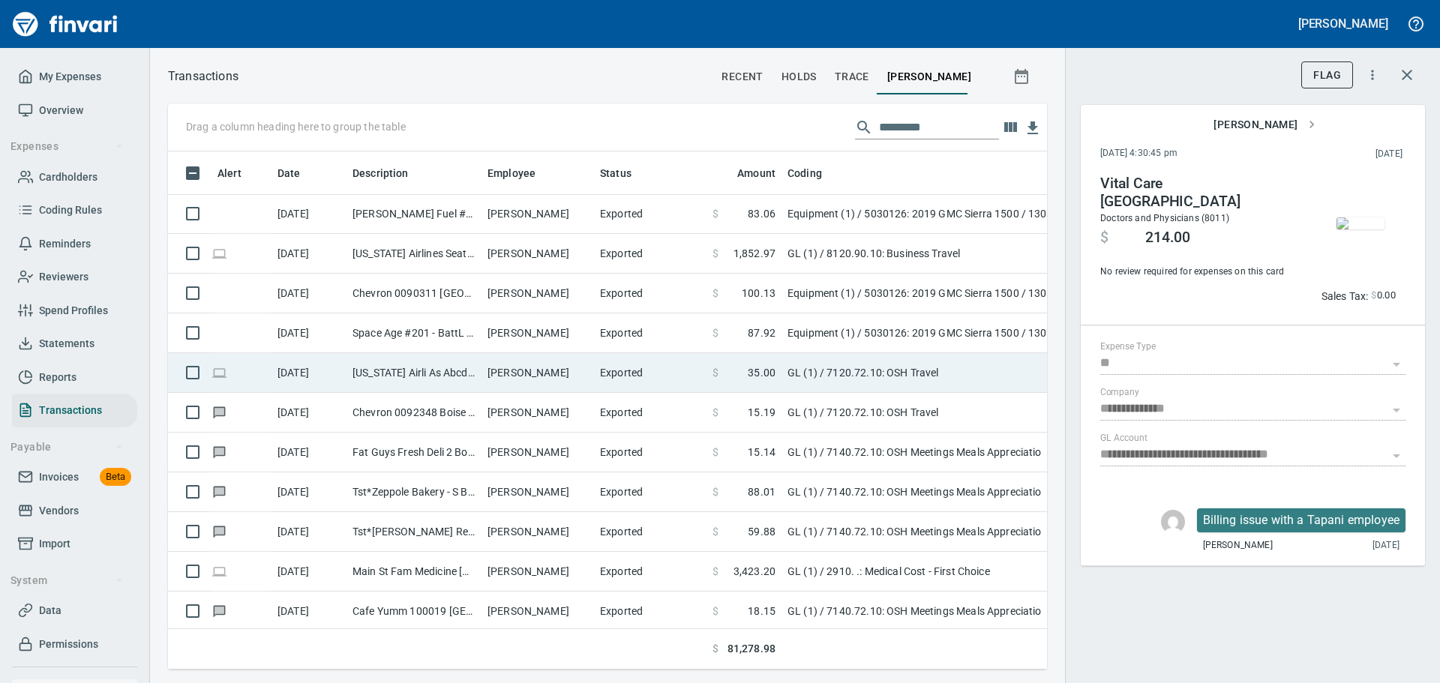
click at [418, 385] on td "[US_STATE] Airli As Abcdef Tulsa OK" at bounding box center [413, 373] width 135 height 40
type input "**********"
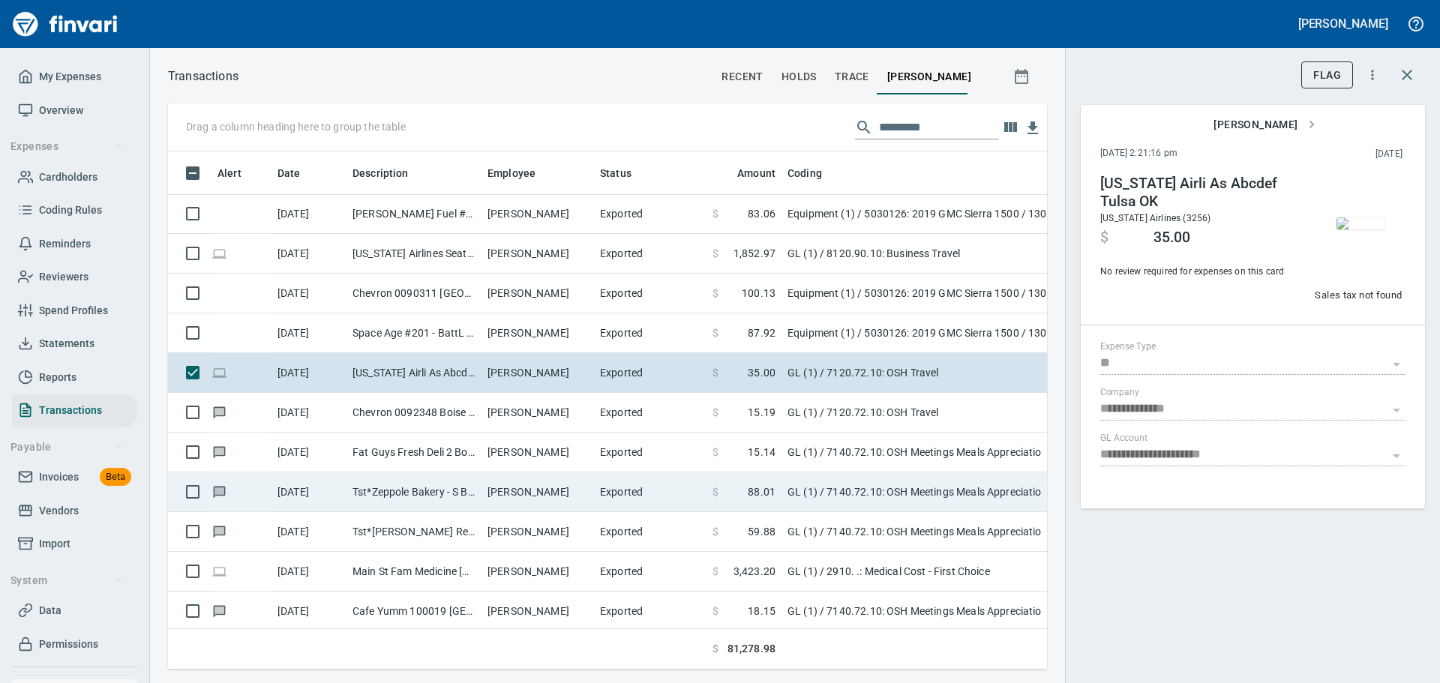
scroll to position [2775, 0]
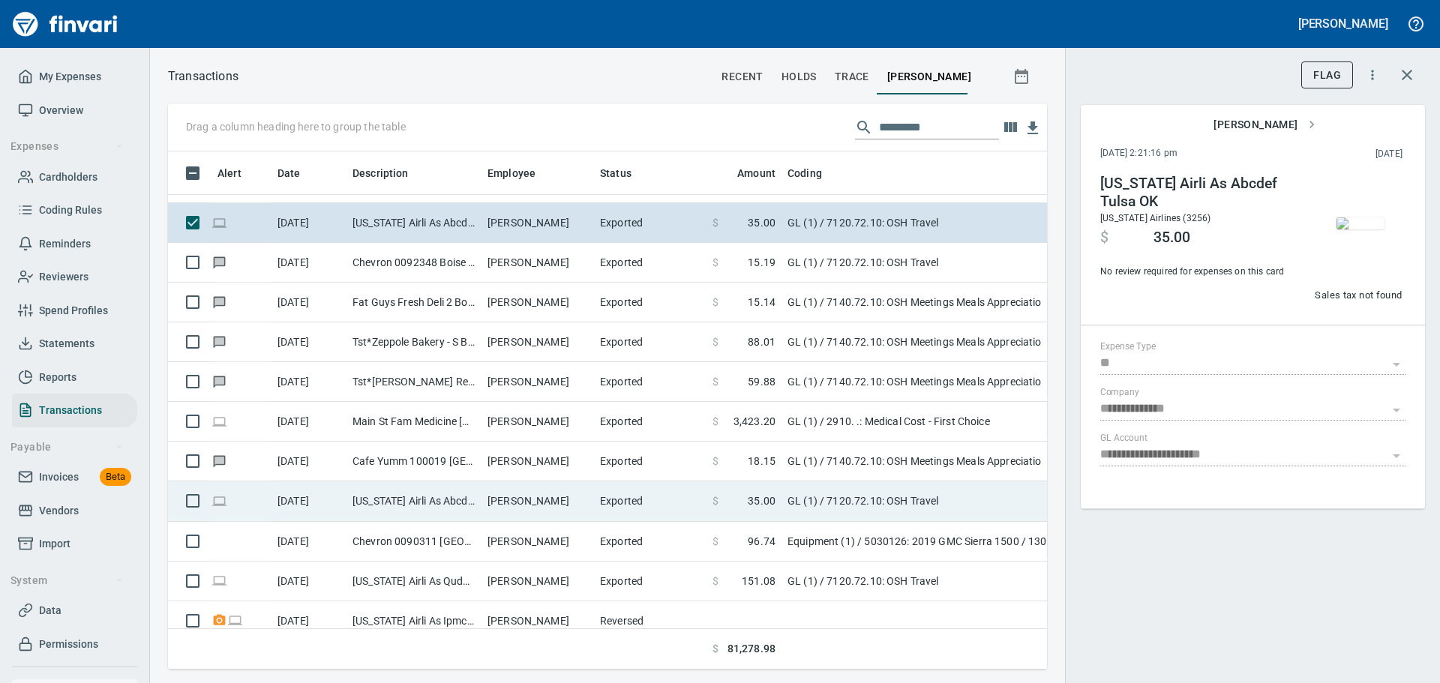
click at [433, 499] on td "[US_STATE] Airli As Abcdef Tulsa OK" at bounding box center [413, 501] width 135 height 40
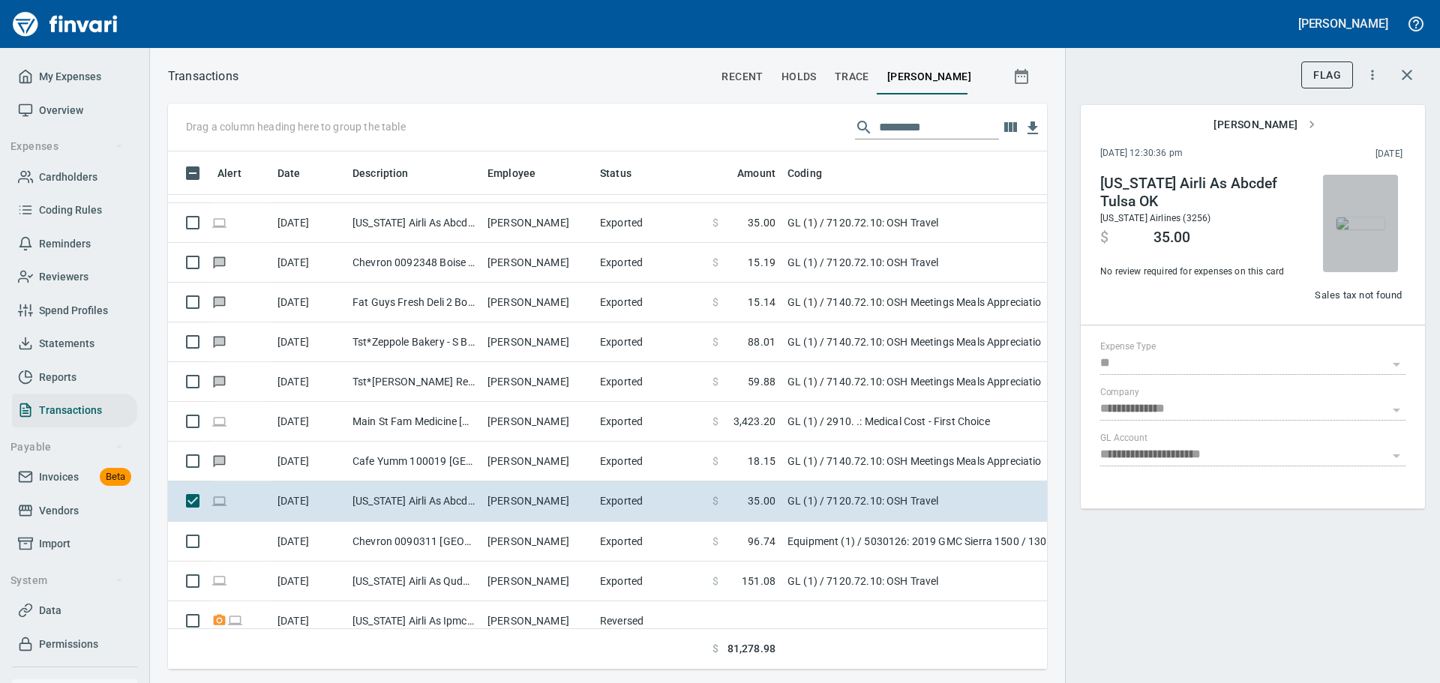
click at [1362, 226] on img "button" at bounding box center [1360, 223] width 48 height 12
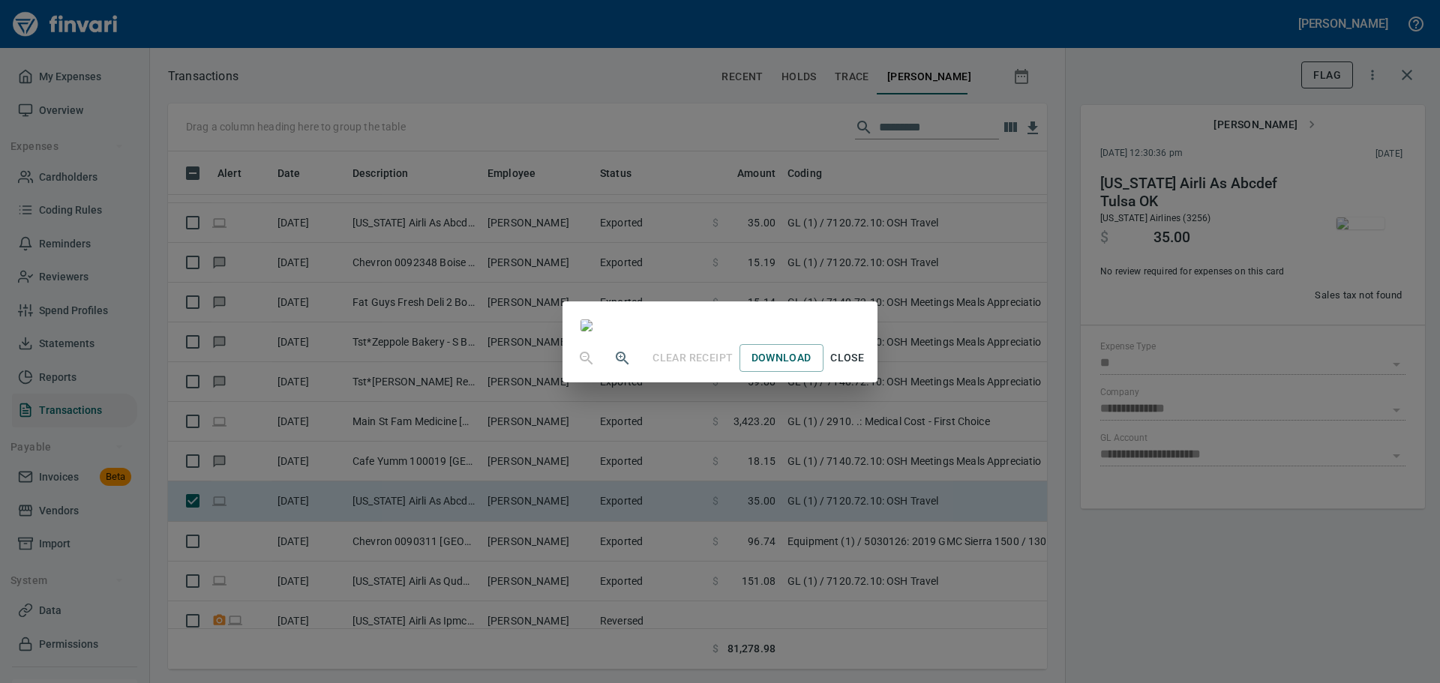
scroll to position [1054, 0]
click at [865, 367] on span "Close" at bounding box center [847, 358] width 36 height 19
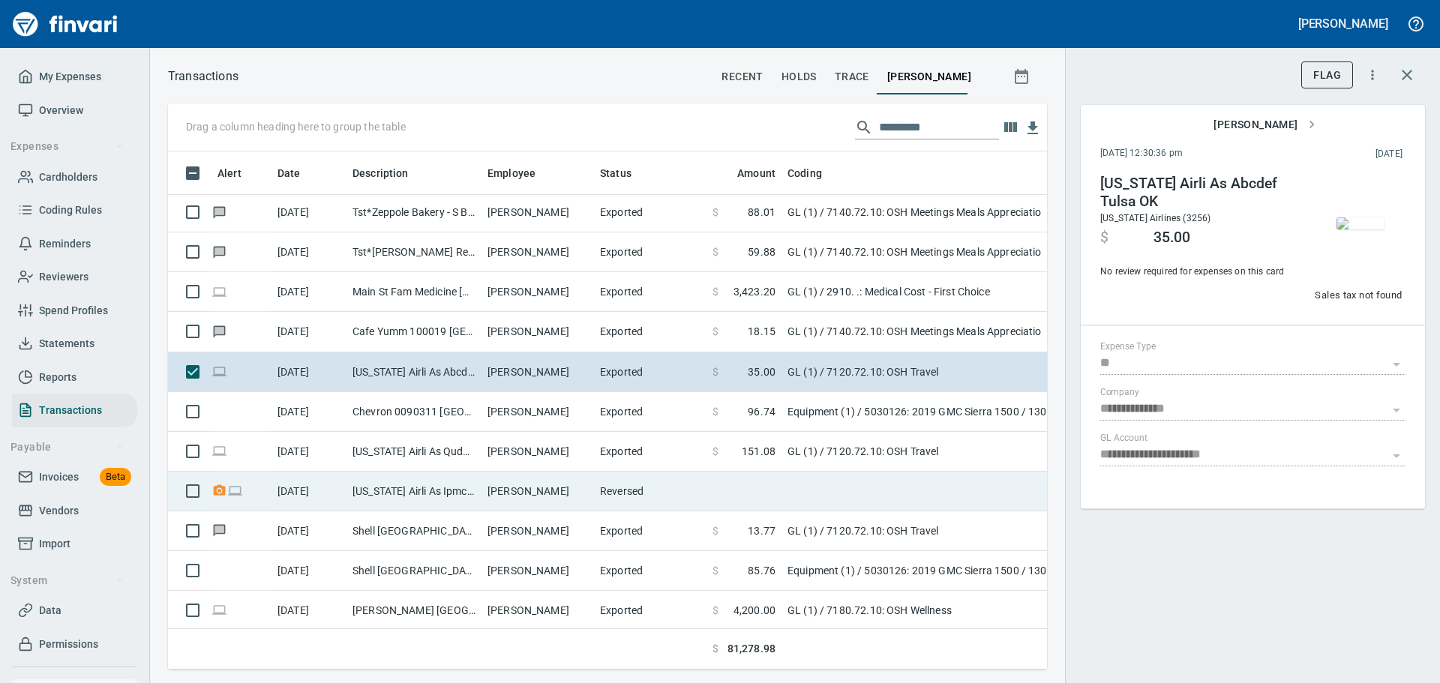
scroll to position [2925, 0]
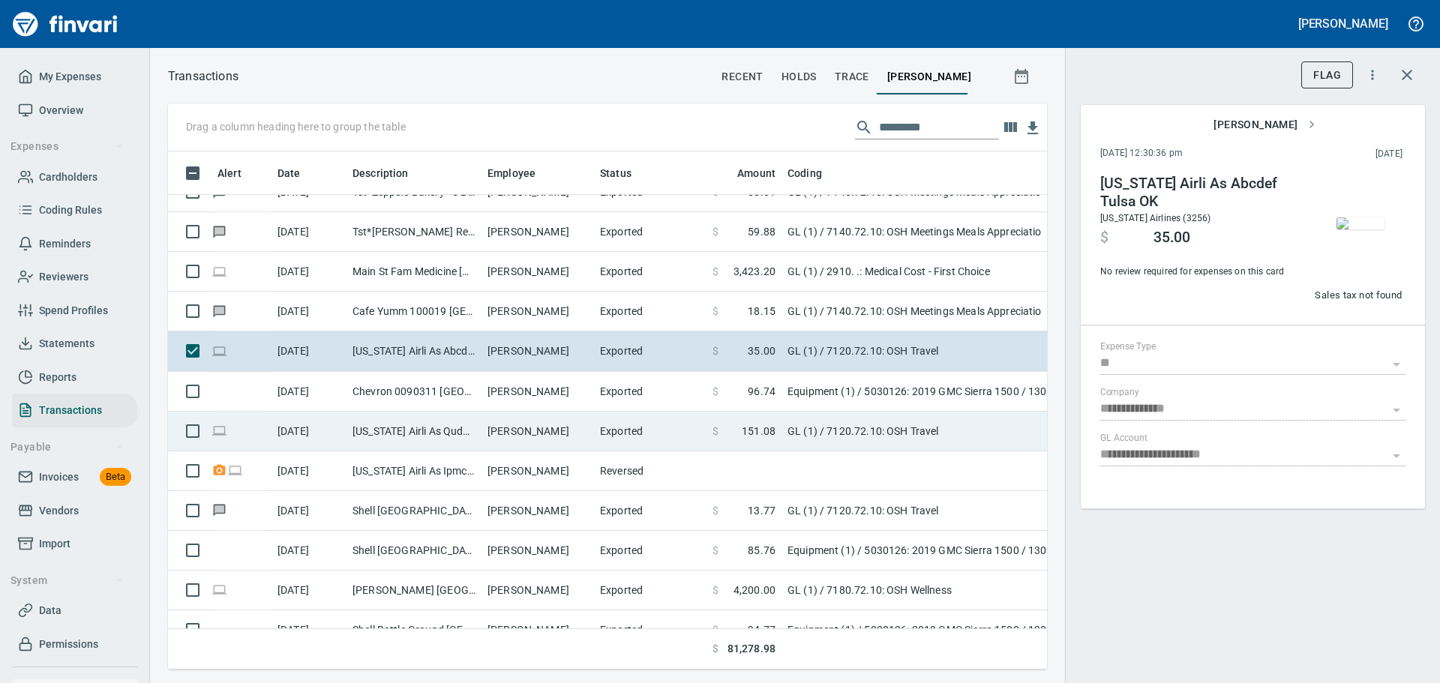
click at [428, 436] on td "[US_STATE] Airli As Quduwa Tulsa OK" at bounding box center [413, 432] width 135 height 40
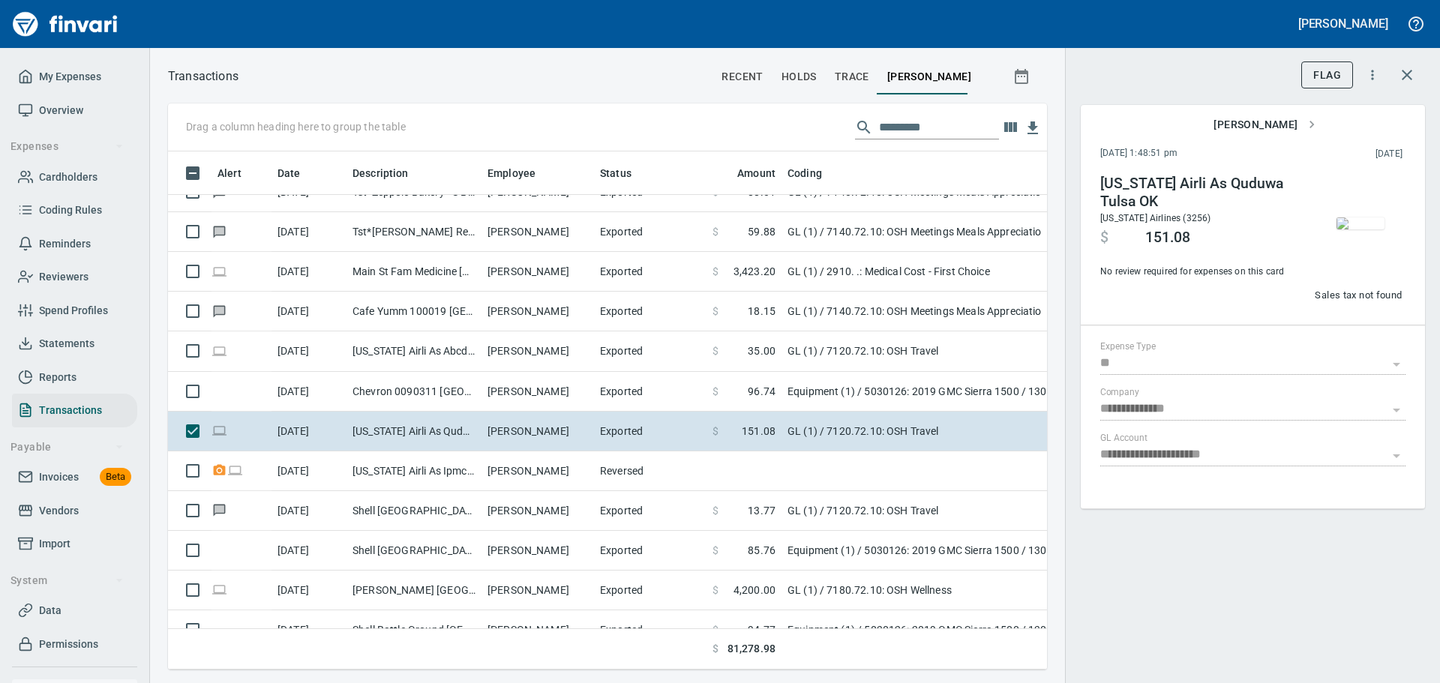
scroll to position [496, 856]
click at [43, 73] on span "My Expenses" at bounding box center [70, 76] width 62 height 19
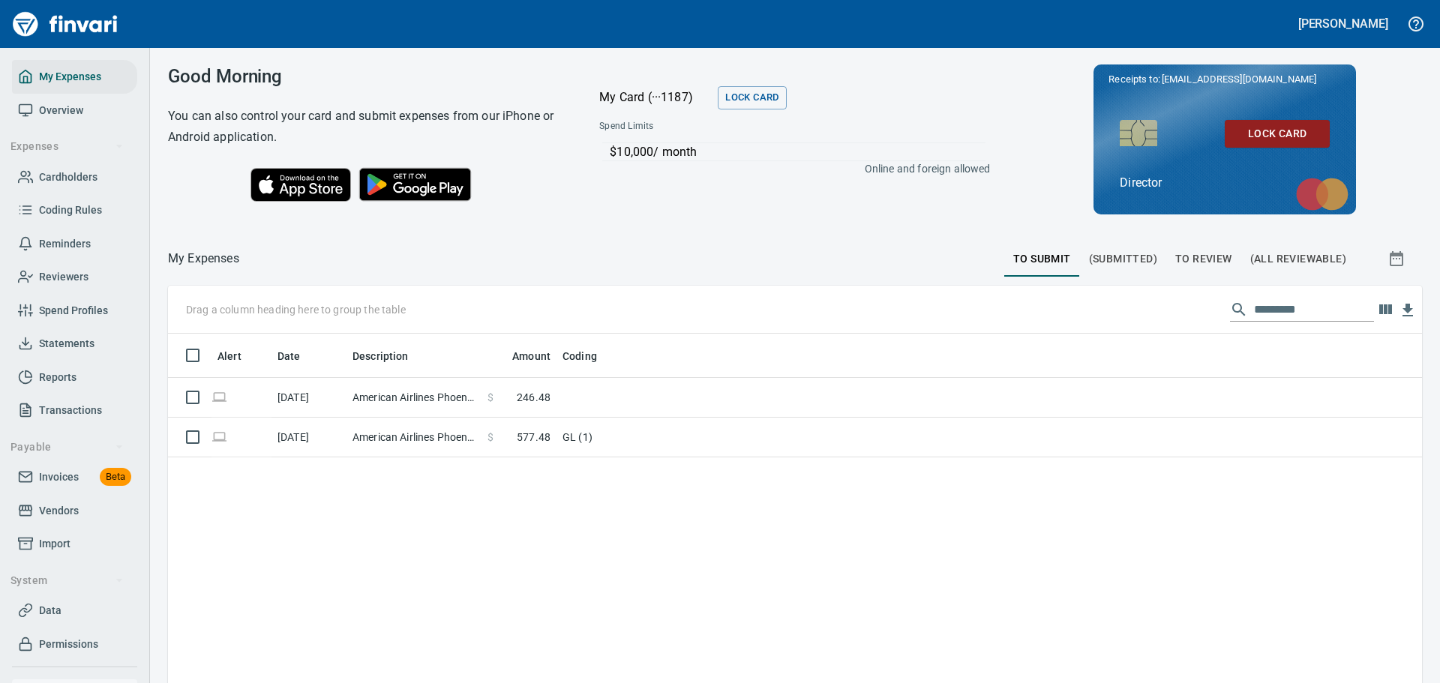
scroll to position [1, 1]
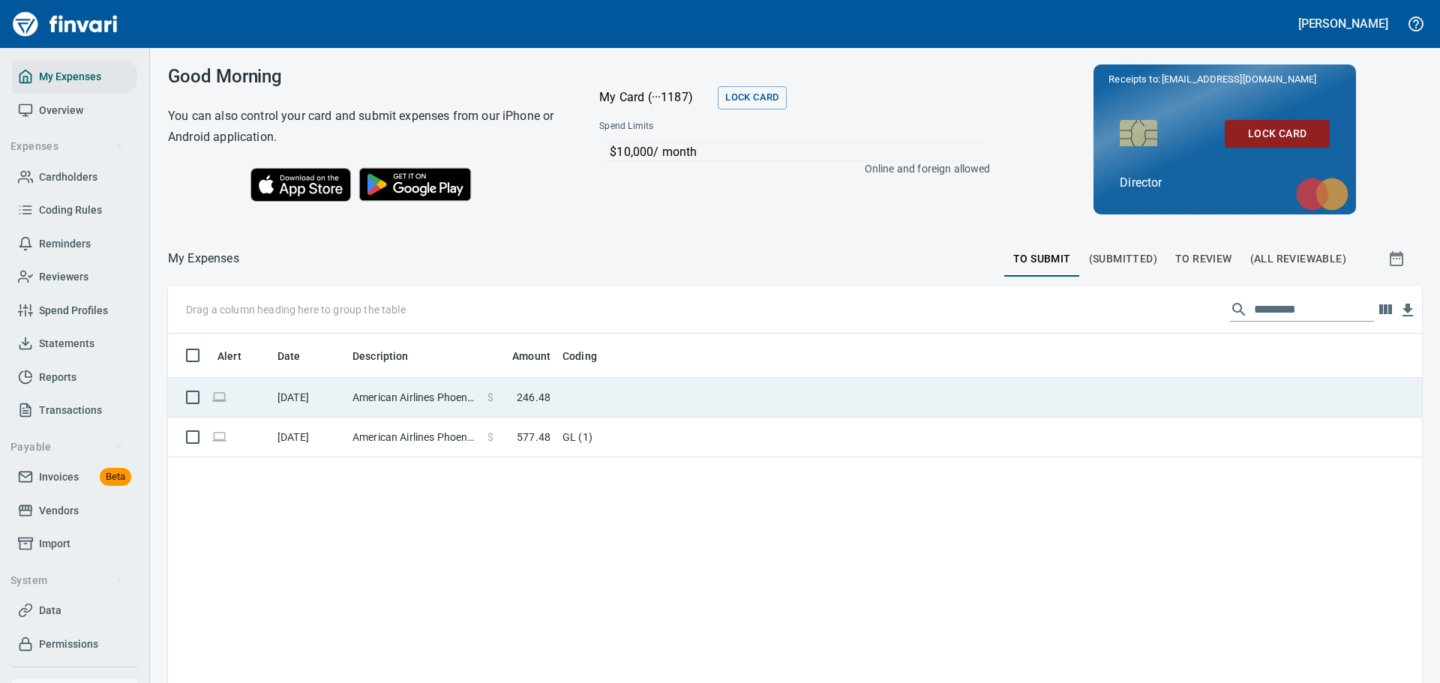
click at [481, 401] on td "American Airlines Phoenix AZ" at bounding box center [413, 398] width 135 height 40
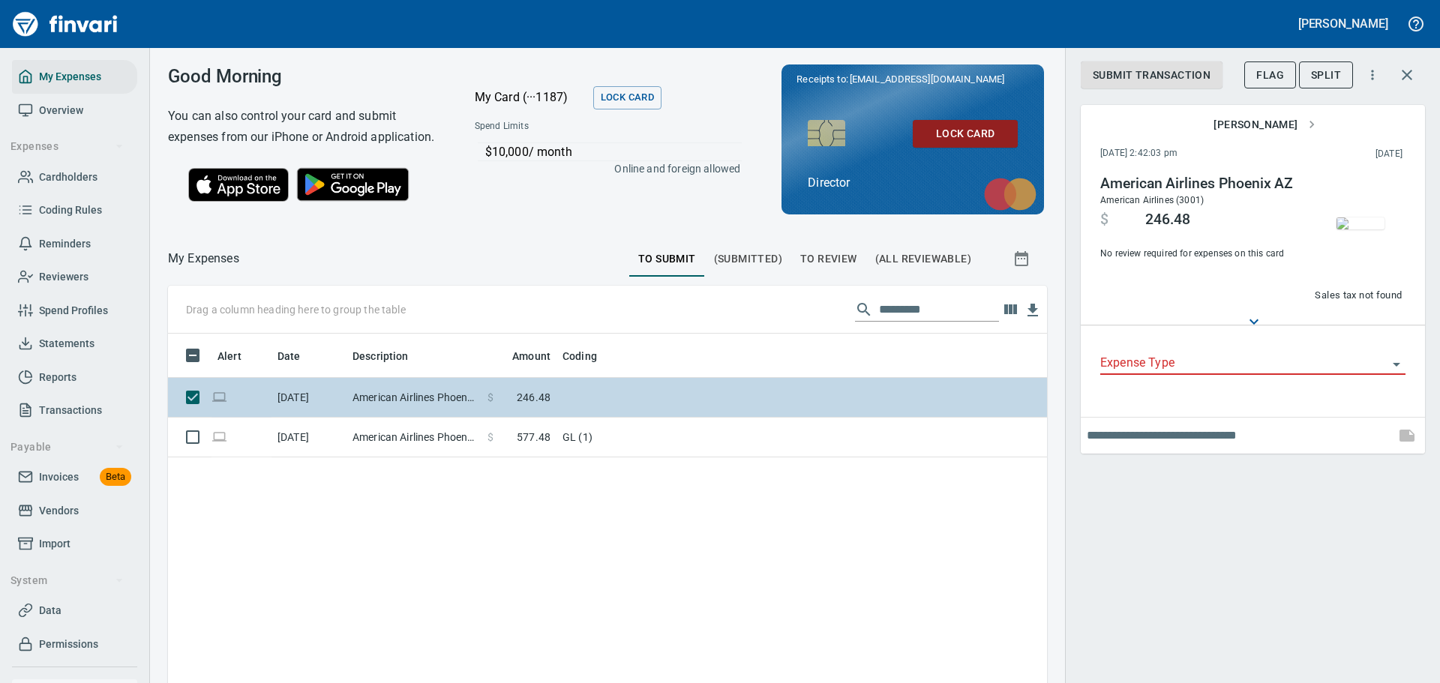
scroll to position [507, 856]
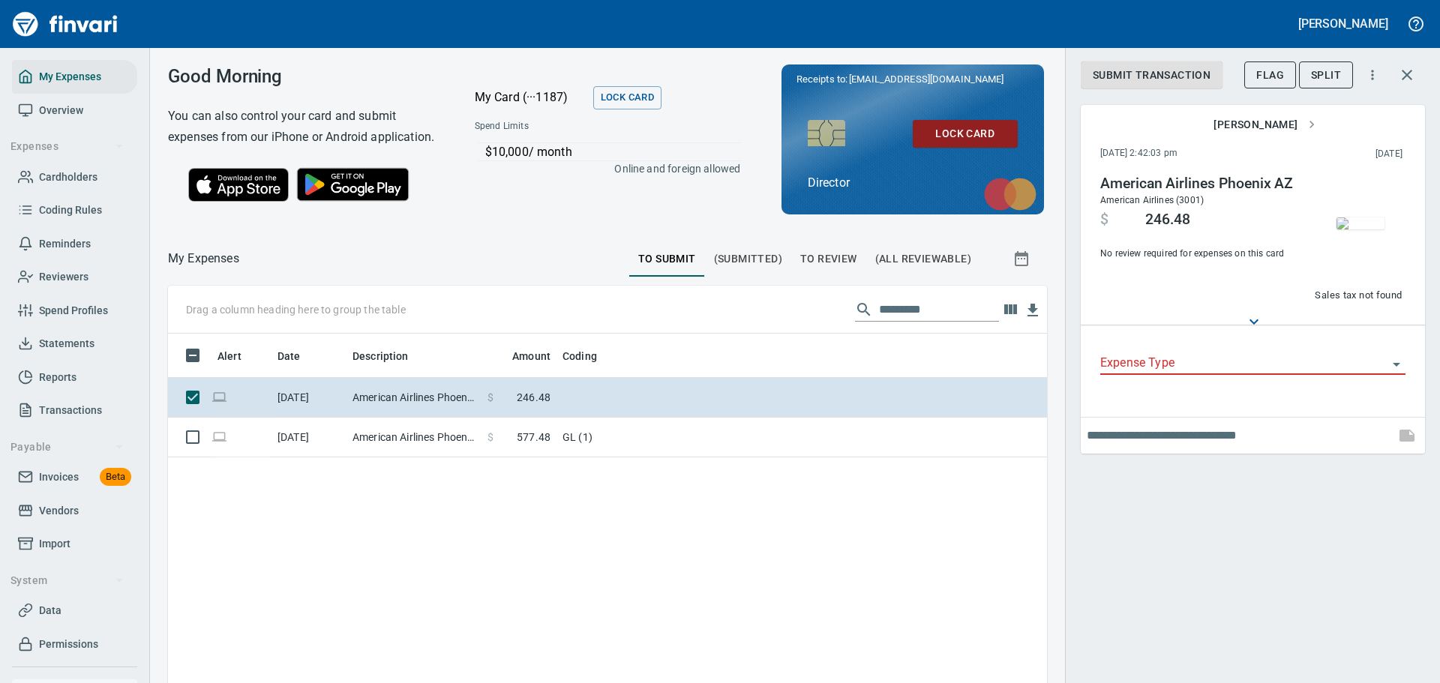
click at [1375, 374] on input "Expense Type" at bounding box center [1243, 363] width 287 height 21
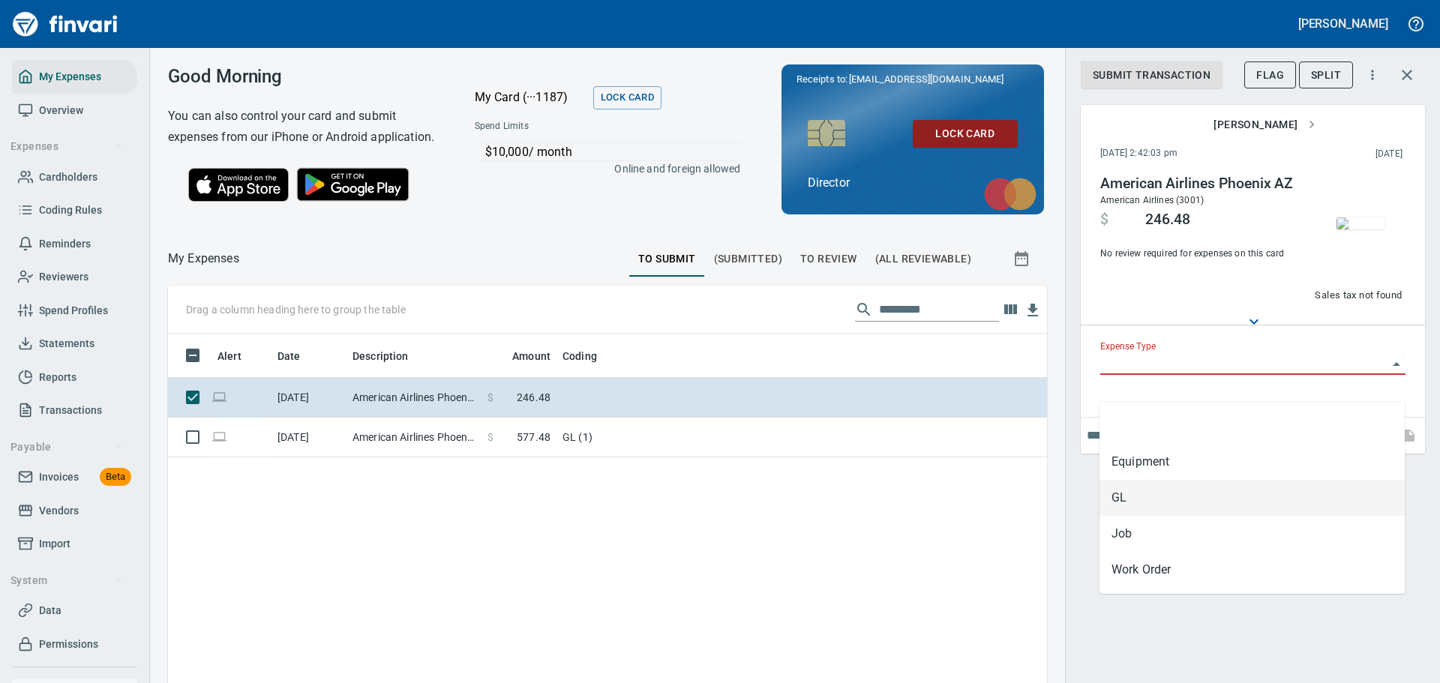
click at [1219, 499] on li "GL" at bounding box center [1251, 498] width 305 height 36
type input "**"
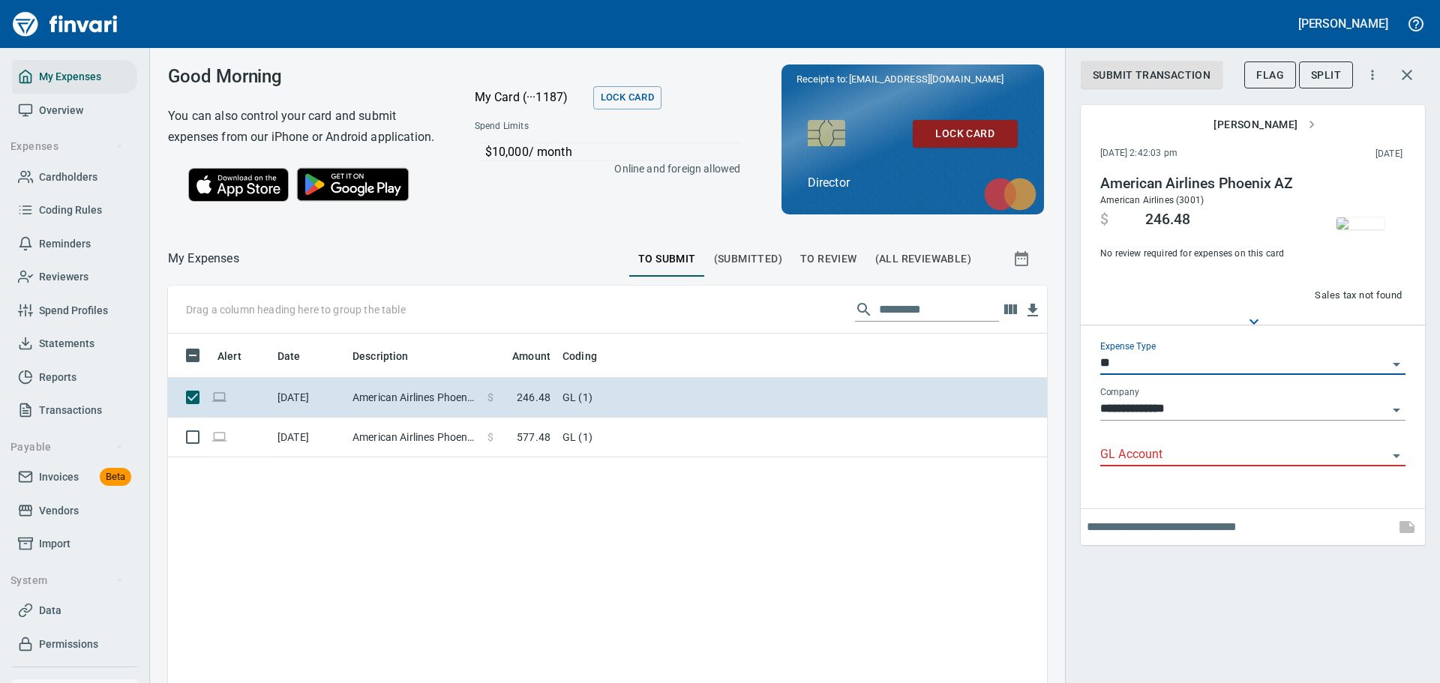
click at [1204, 466] on input "GL Account" at bounding box center [1243, 455] width 287 height 21
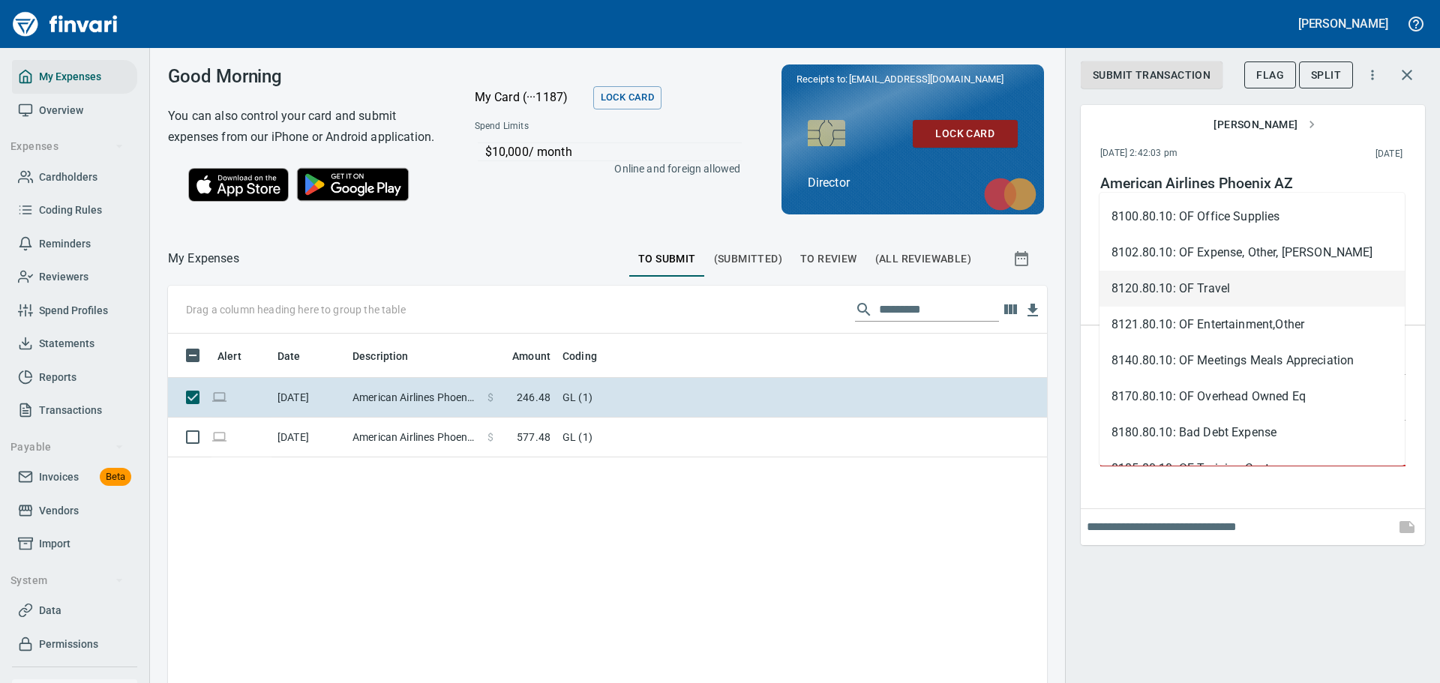
click at [1161, 292] on li "8120.80.10: OF Travel" at bounding box center [1251, 289] width 305 height 36
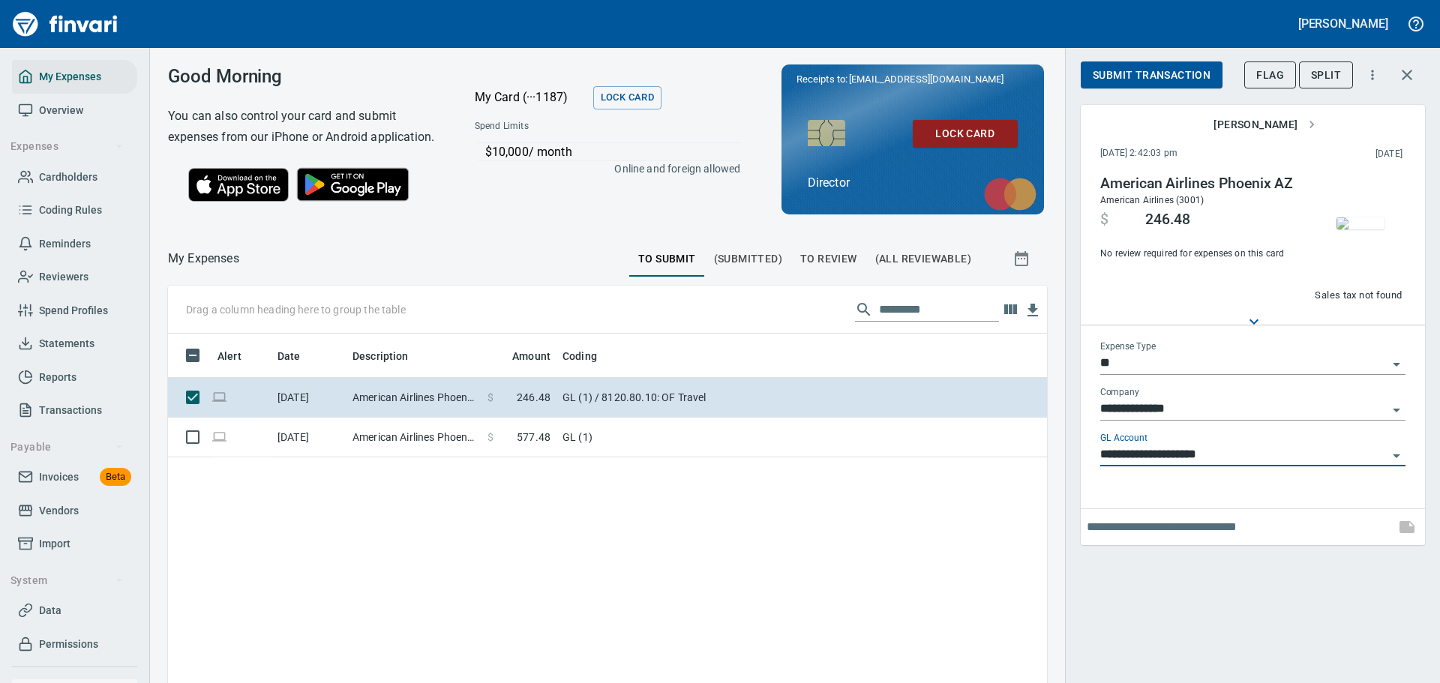
type input "**********"
click at [1170, 539] on input "text" at bounding box center [1238, 527] width 302 height 24
type input "**********"
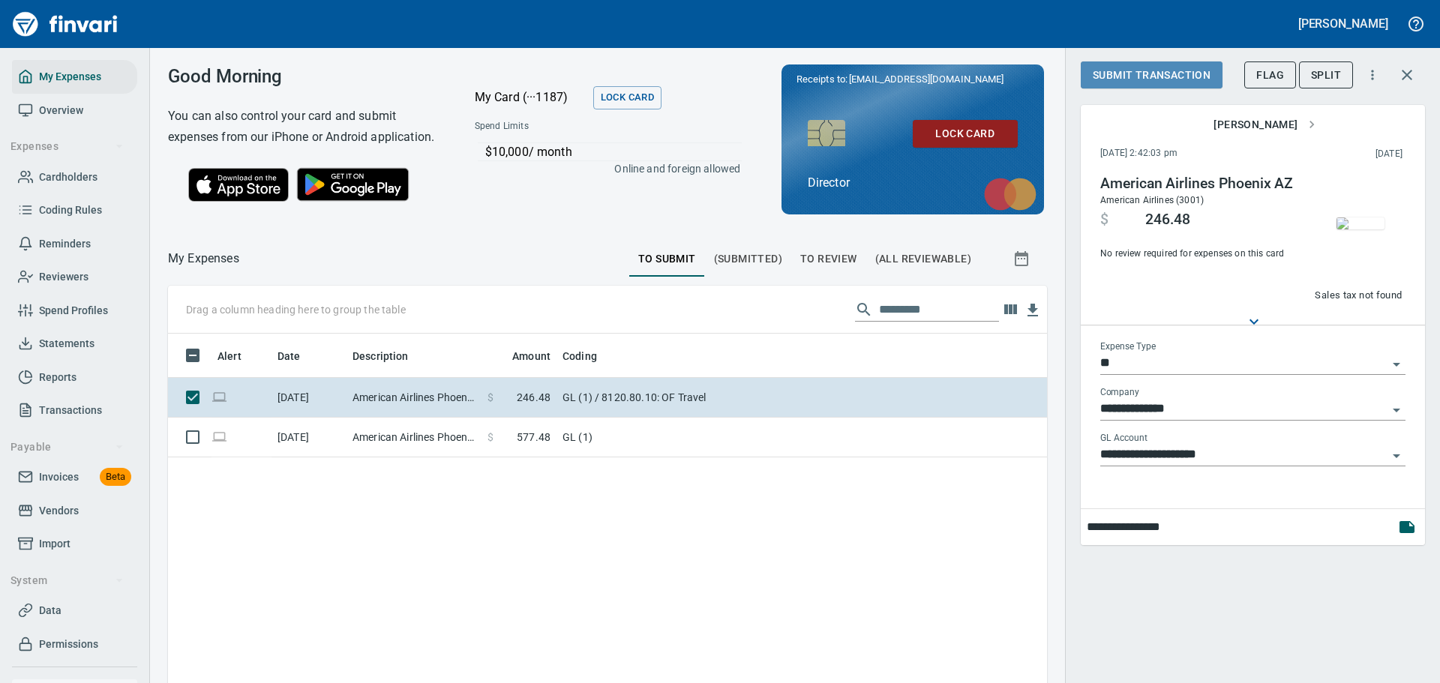
click at [1139, 70] on span "Submit Transaction" at bounding box center [1152, 75] width 118 height 19
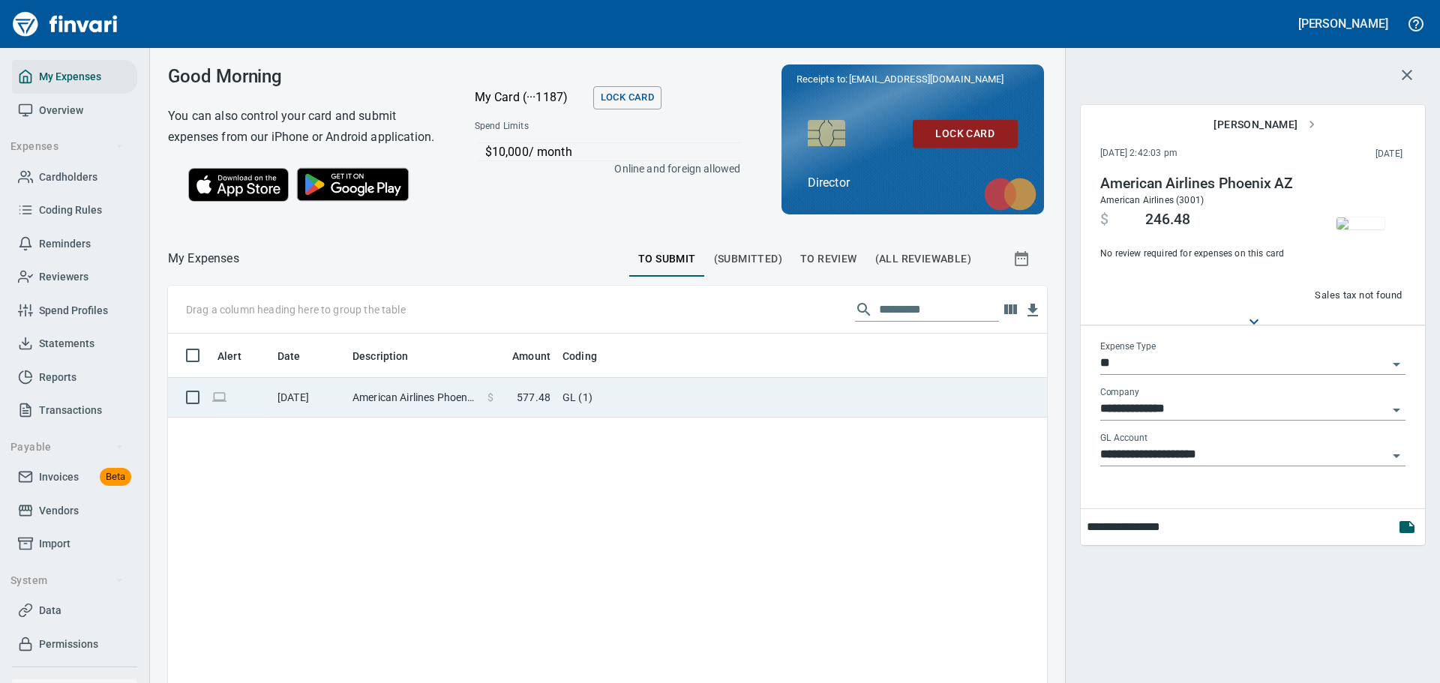
click at [543, 405] on span "577.48" at bounding box center [534, 397] width 34 height 15
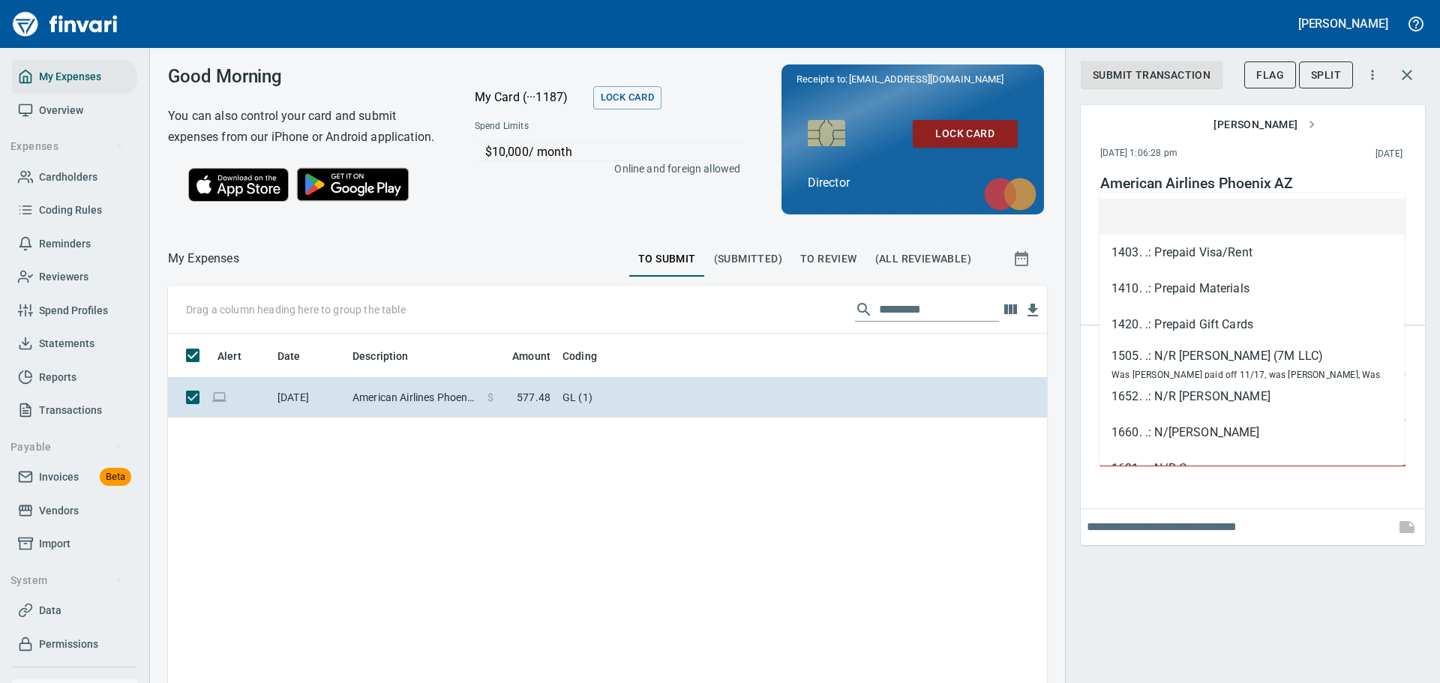
click at [1195, 466] on input "GL Account" at bounding box center [1243, 455] width 287 height 21
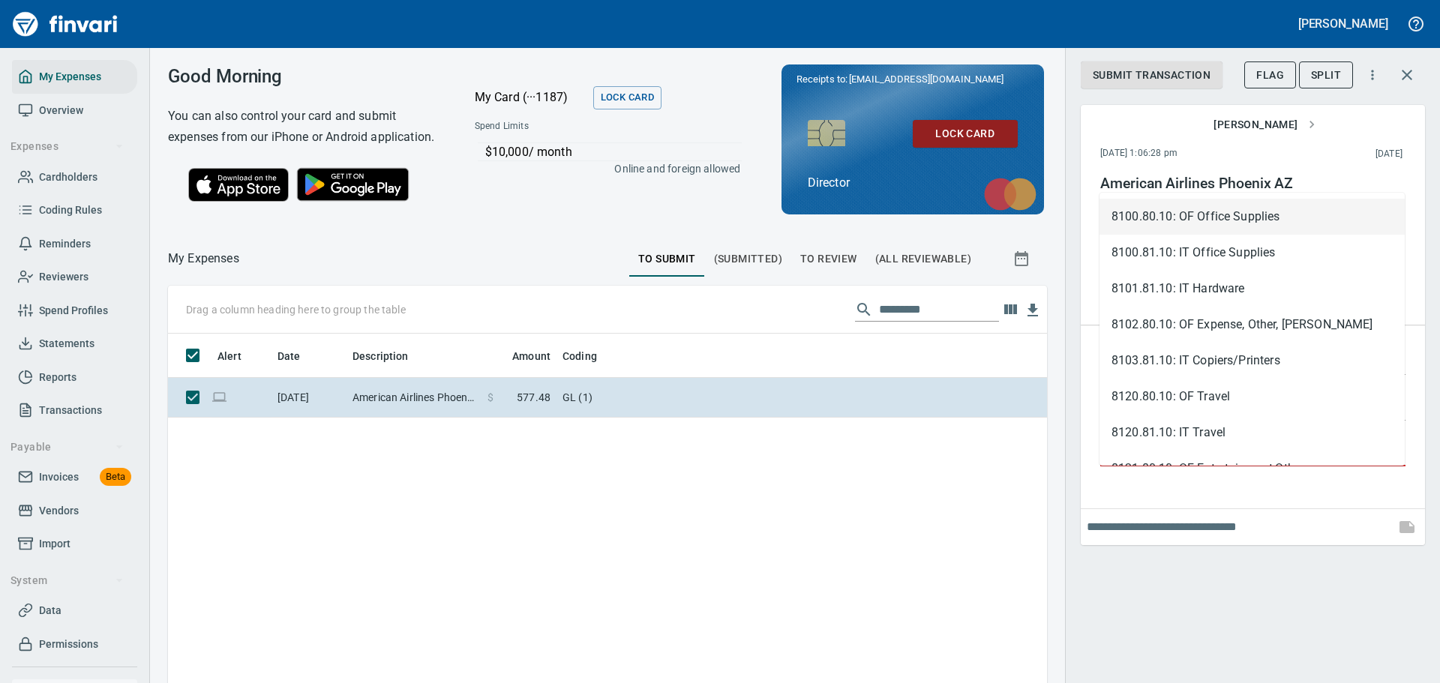
scroll to position [507, 856]
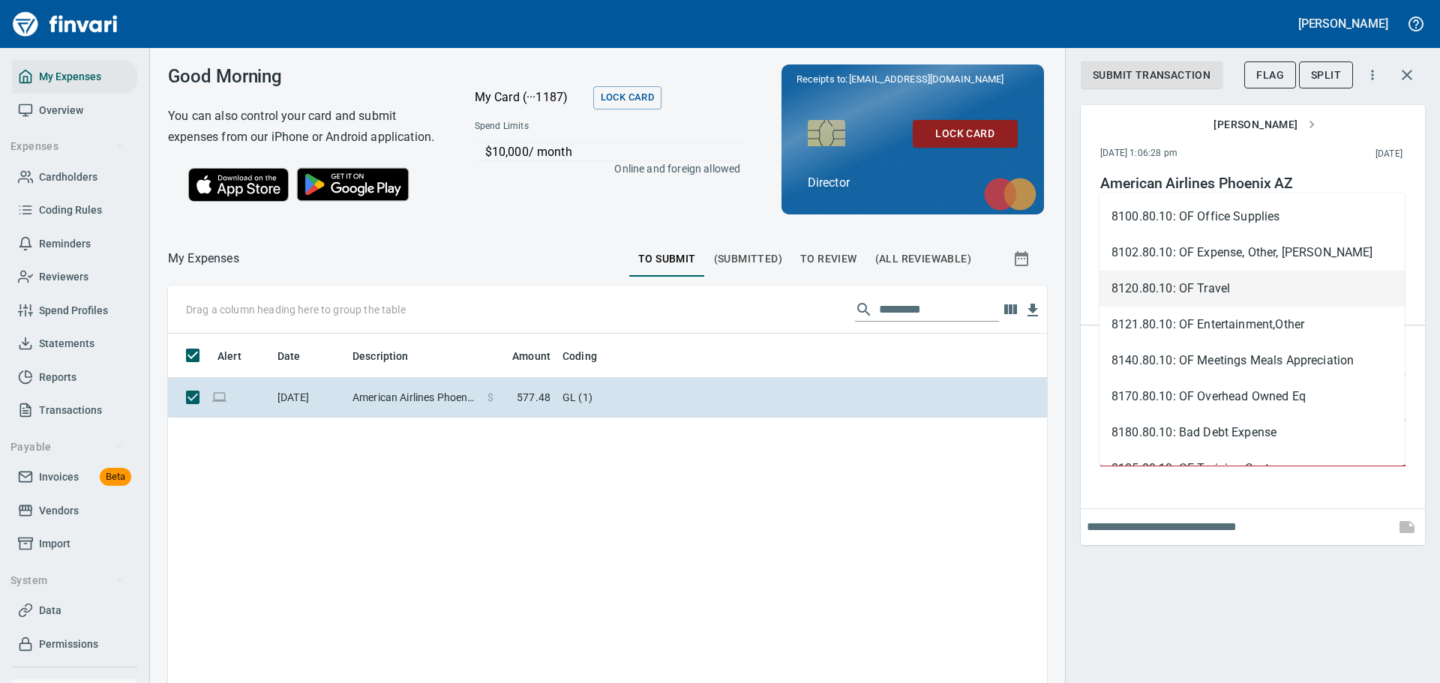
click at [1153, 286] on li "8120.80.10: OF Travel" at bounding box center [1251, 289] width 305 height 36
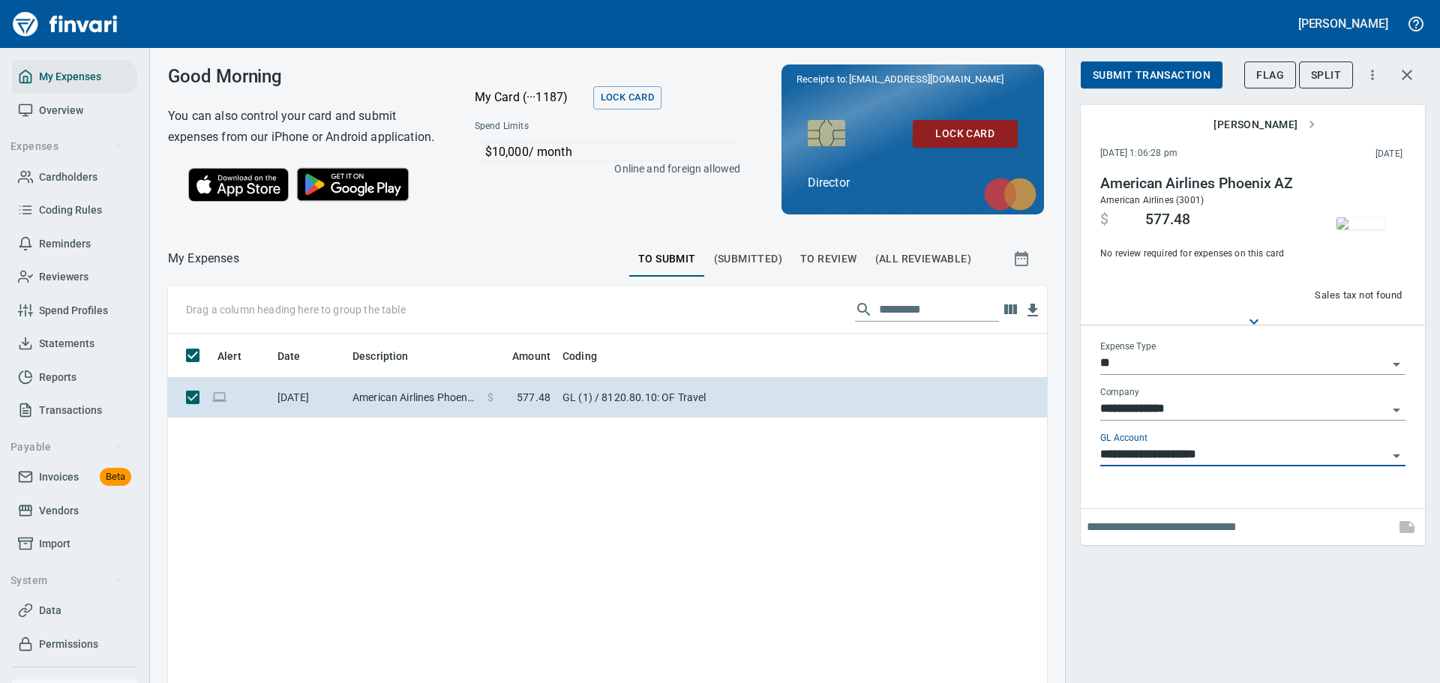
type input "**********"
click at [1204, 539] on input "text" at bounding box center [1238, 527] width 302 height 24
type input "**********"
click at [1159, 80] on span "Submit Transaction" at bounding box center [1152, 75] width 118 height 19
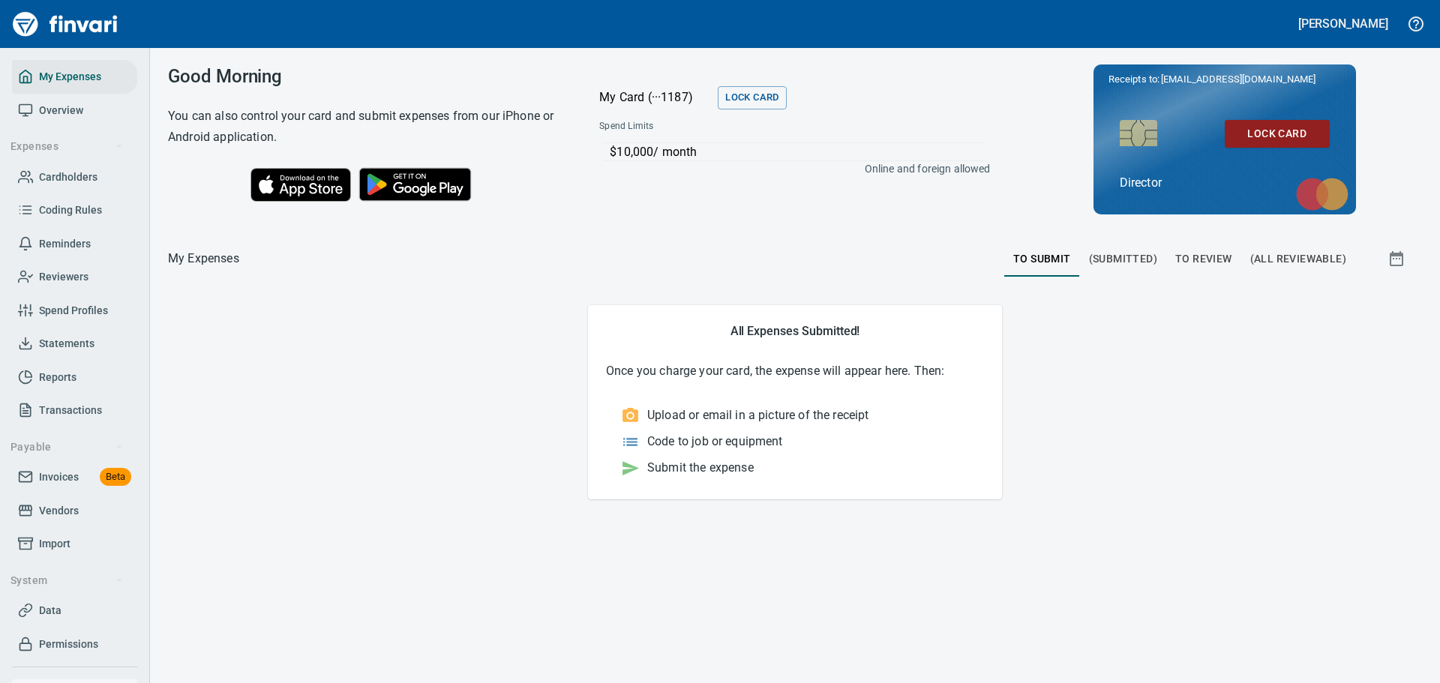
click at [1222, 259] on span "To Review" at bounding box center [1203, 259] width 57 height 19
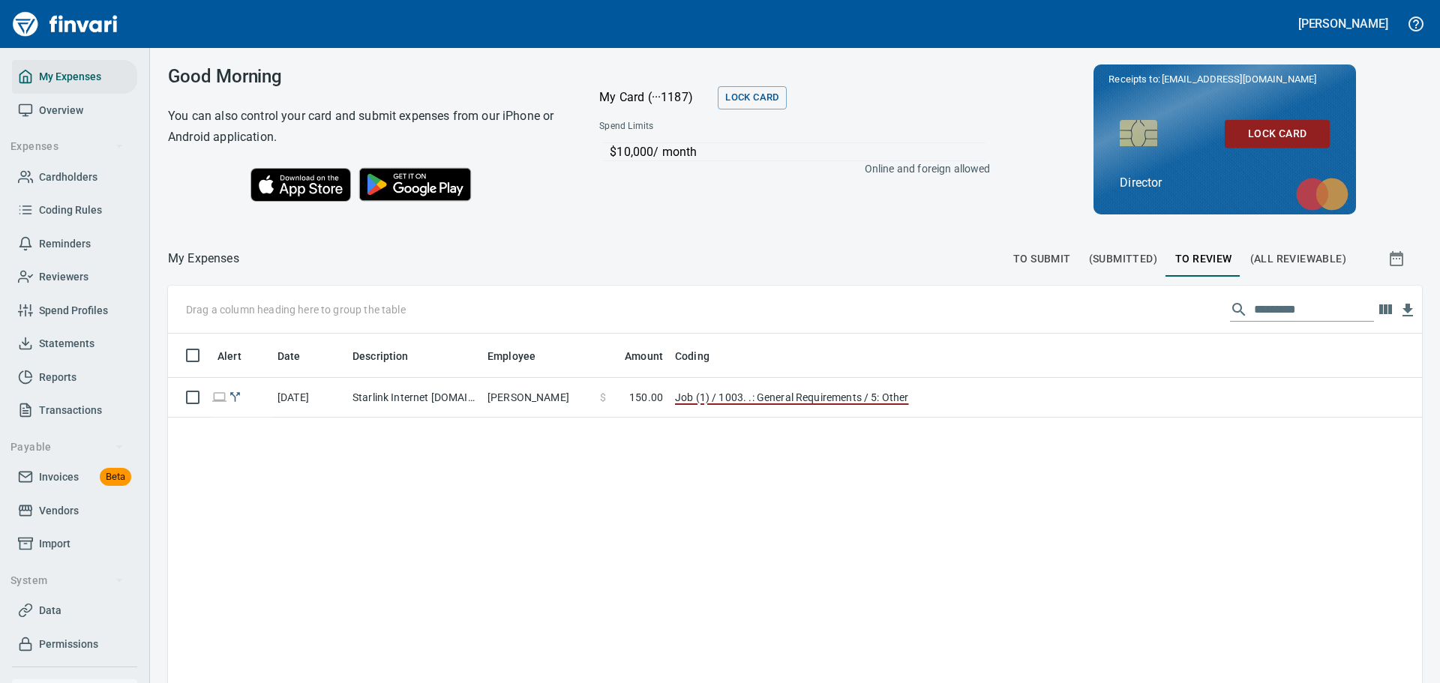
scroll to position [1, 1]
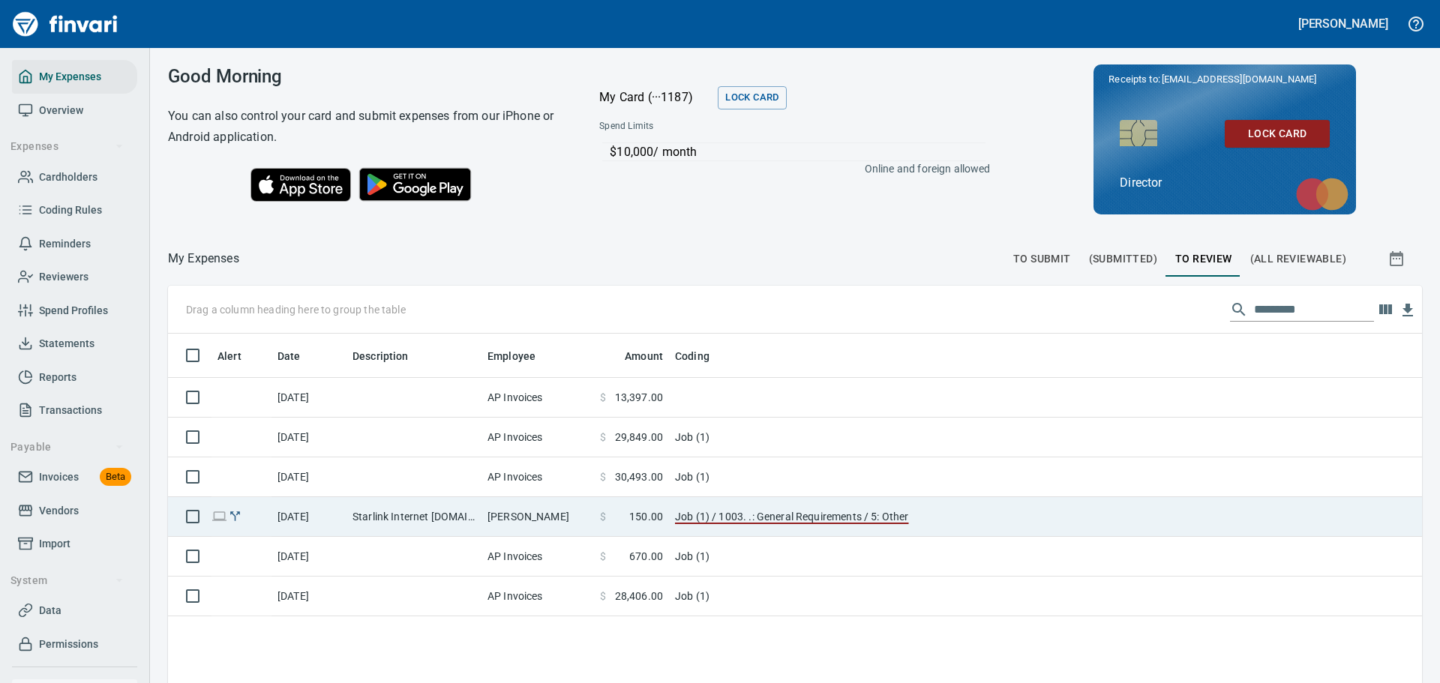
click at [540, 513] on td "[PERSON_NAME]" at bounding box center [537, 517] width 112 height 40
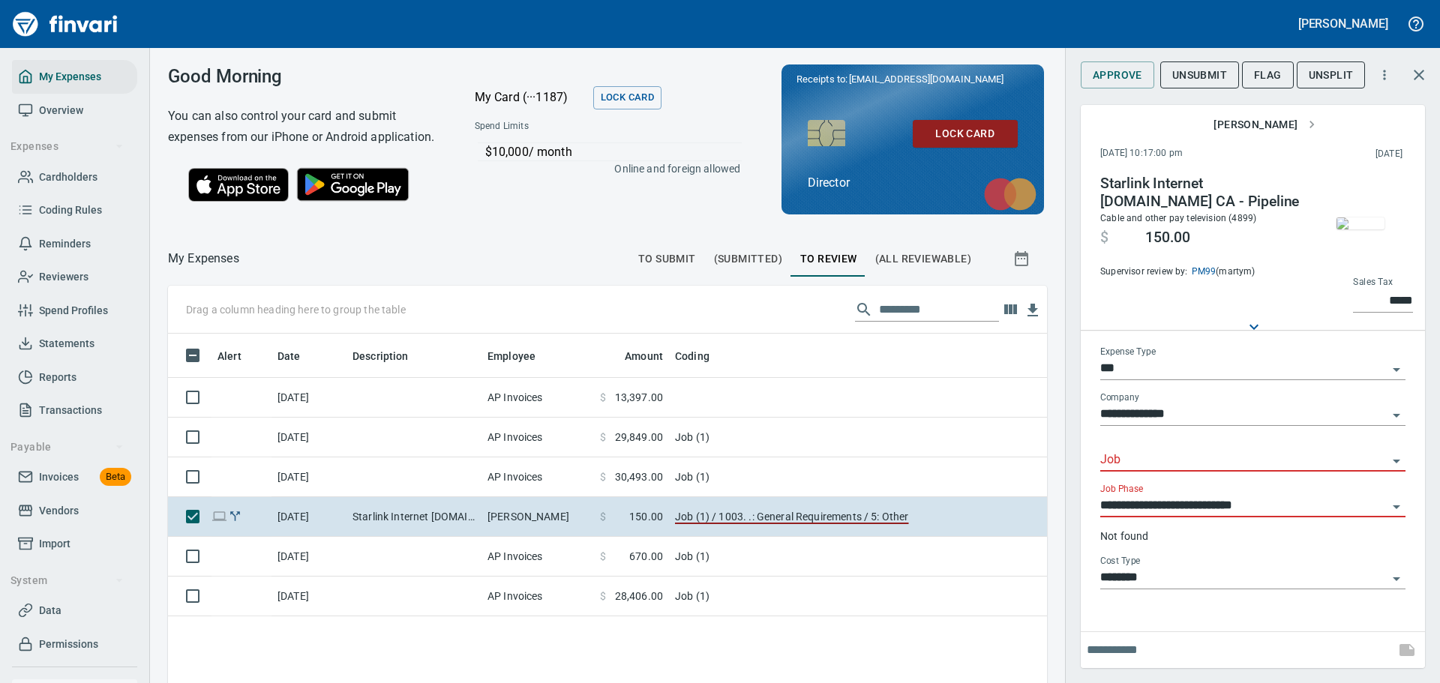
scroll to position [496, 856]
click at [1180, 74] on span "Unsubmit" at bounding box center [1199, 75] width 55 height 19
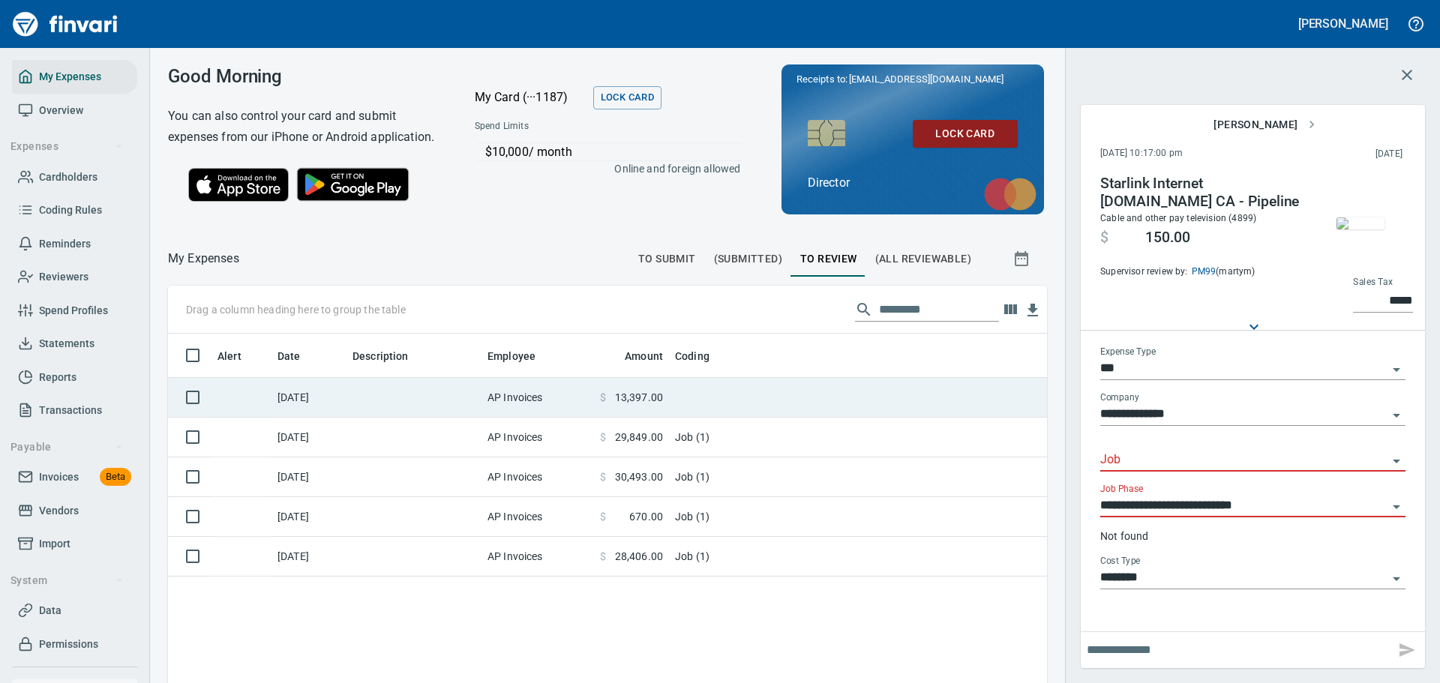
click at [556, 418] on td "AP Invoices" at bounding box center [537, 398] width 112 height 40
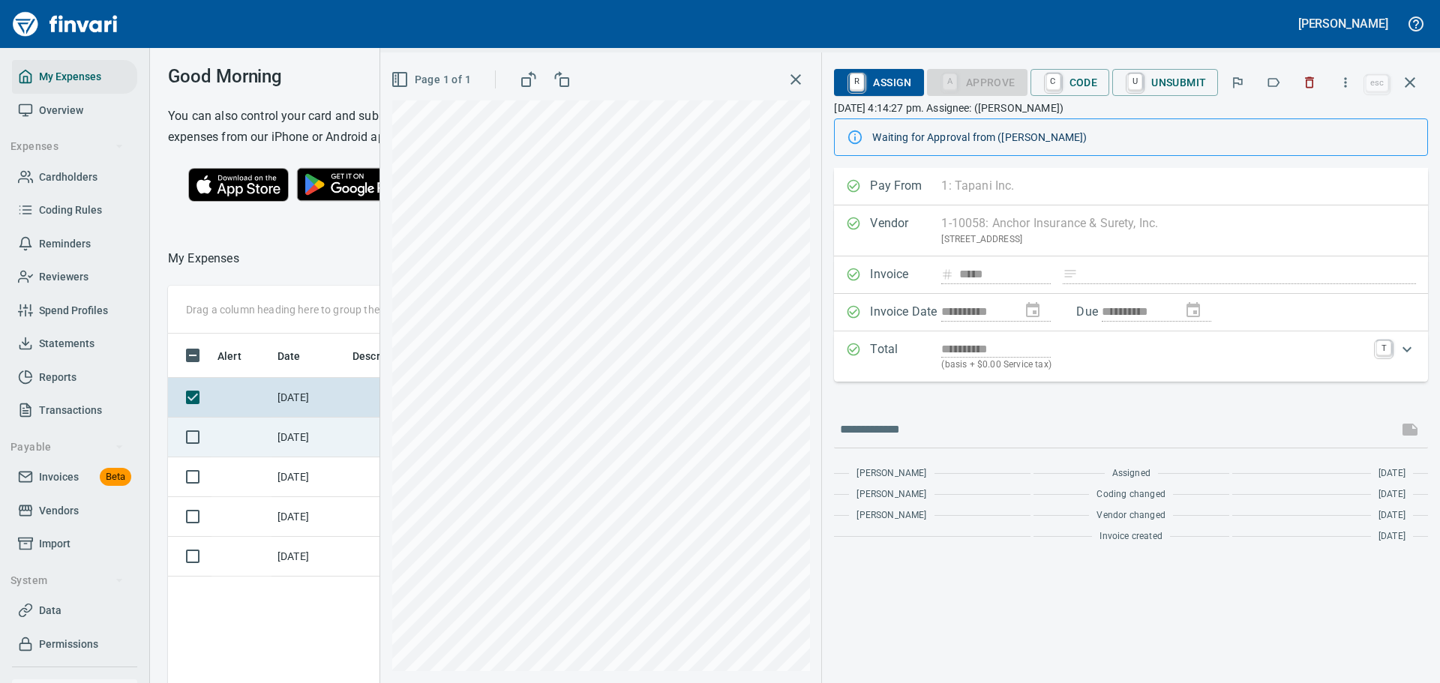
click at [335, 457] on td "[DATE]" at bounding box center [308, 438] width 75 height 40
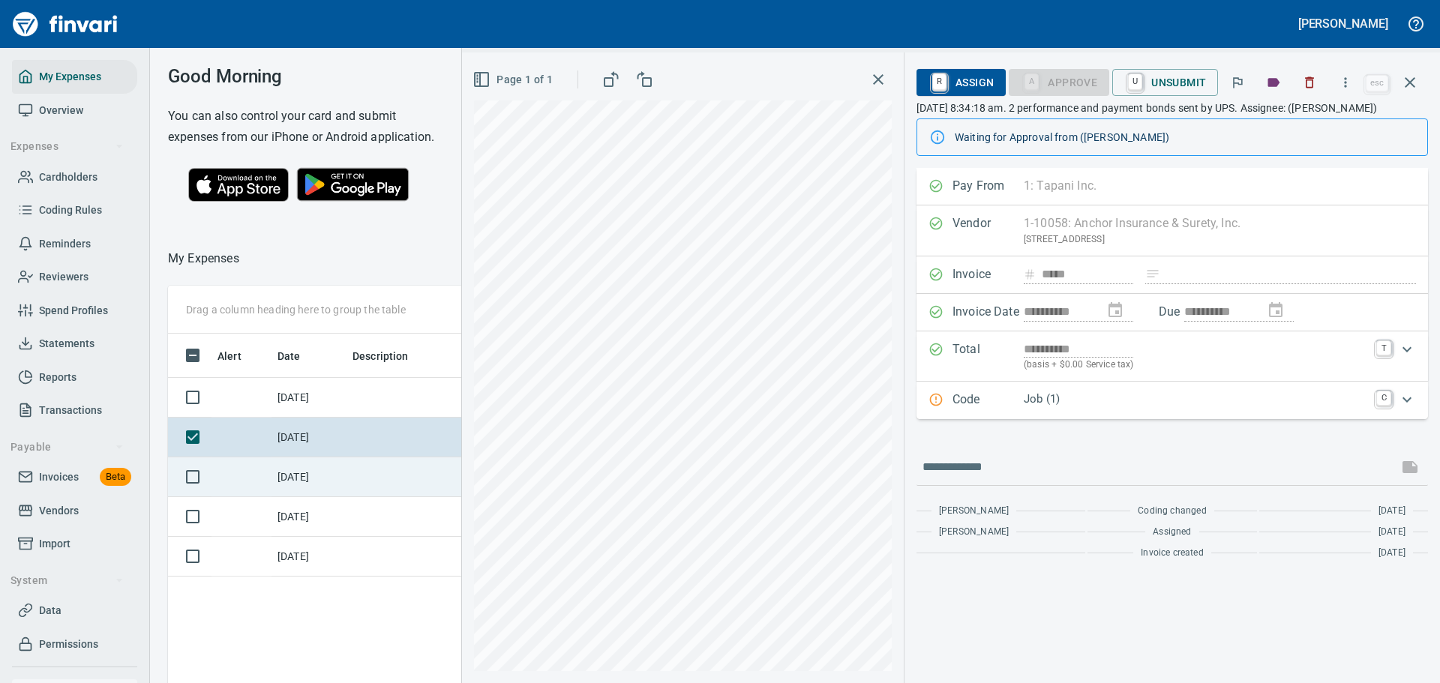
click at [334, 487] on td "[DATE]" at bounding box center [308, 477] width 75 height 40
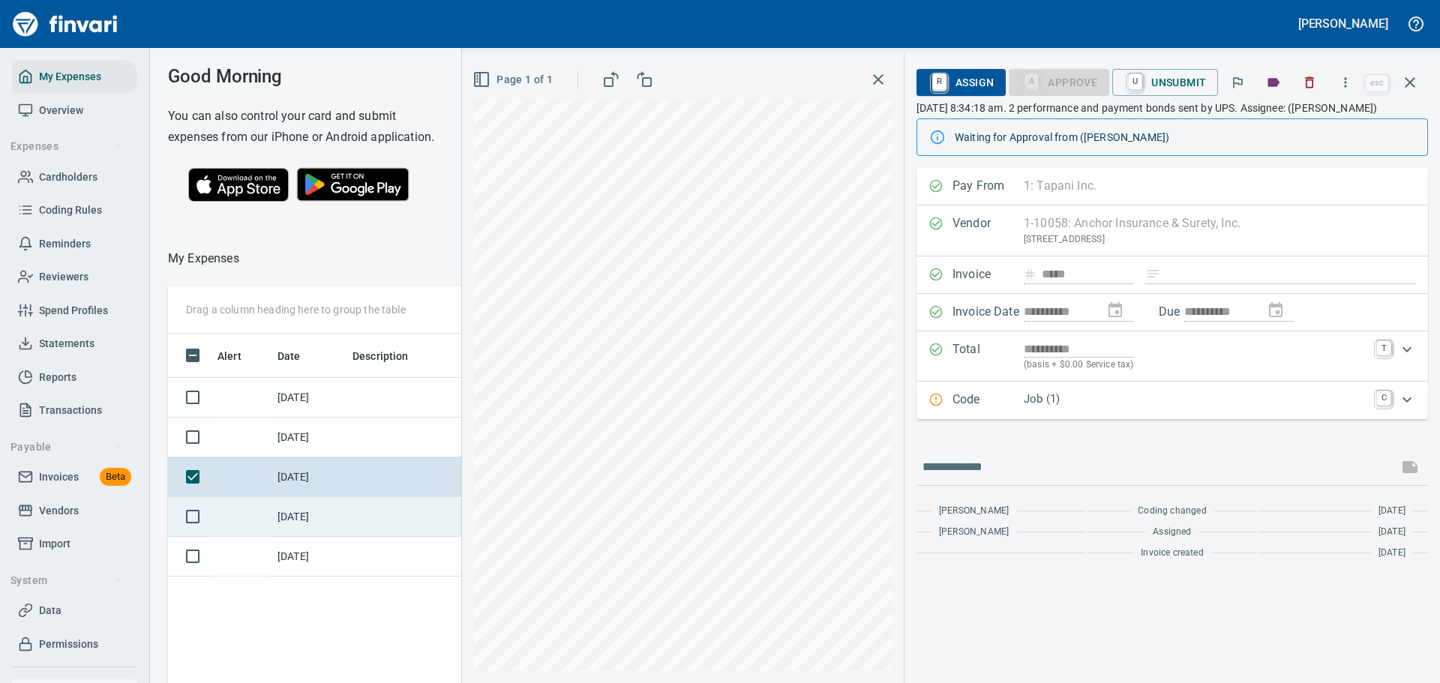
click at [319, 526] on td "[DATE]" at bounding box center [308, 517] width 75 height 40
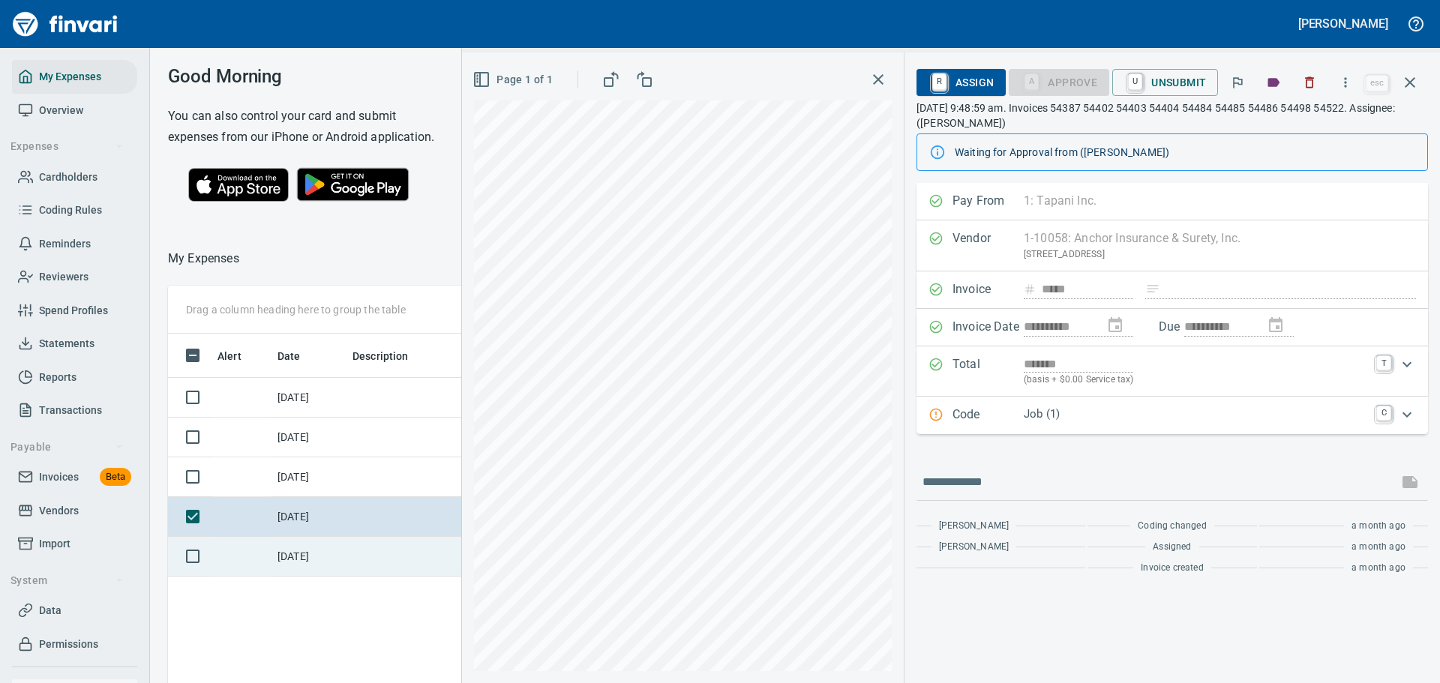
click at [325, 570] on td "[DATE]" at bounding box center [308, 557] width 75 height 40
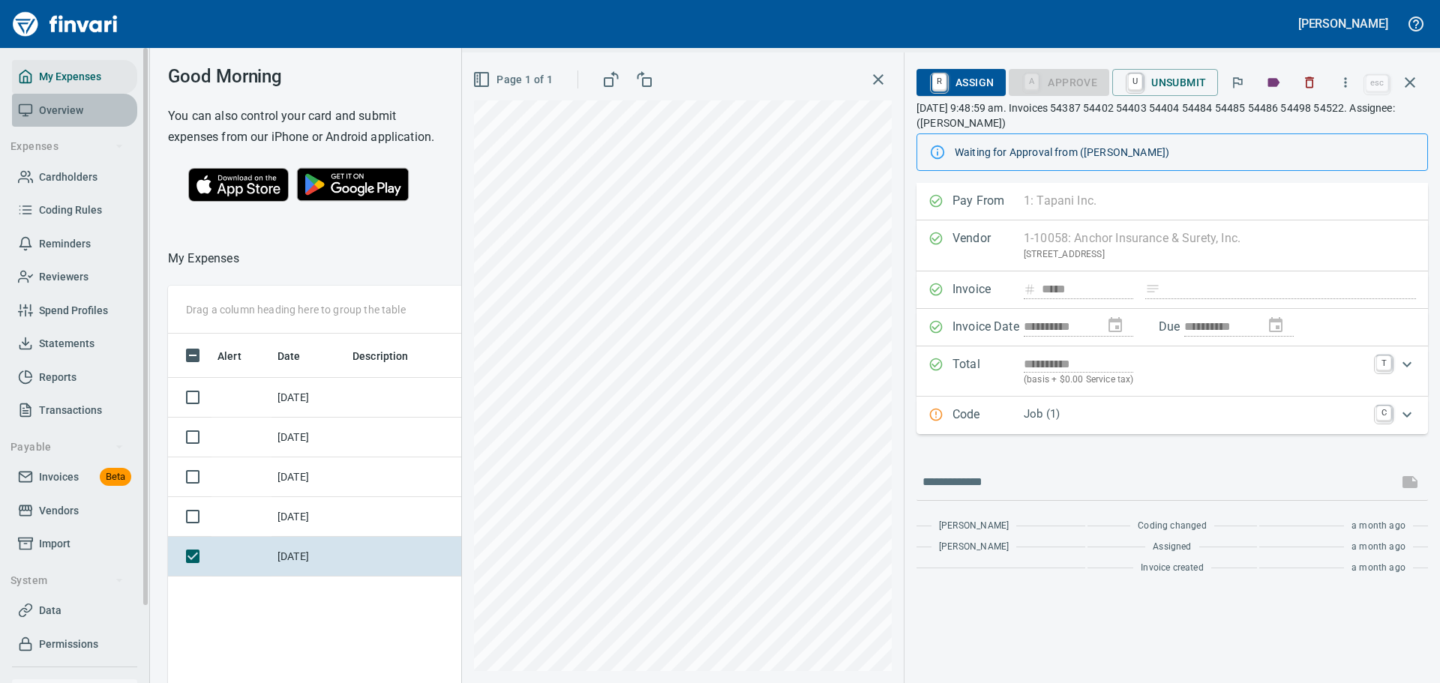
click at [44, 113] on span "Overview" at bounding box center [61, 110] width 44 height 19
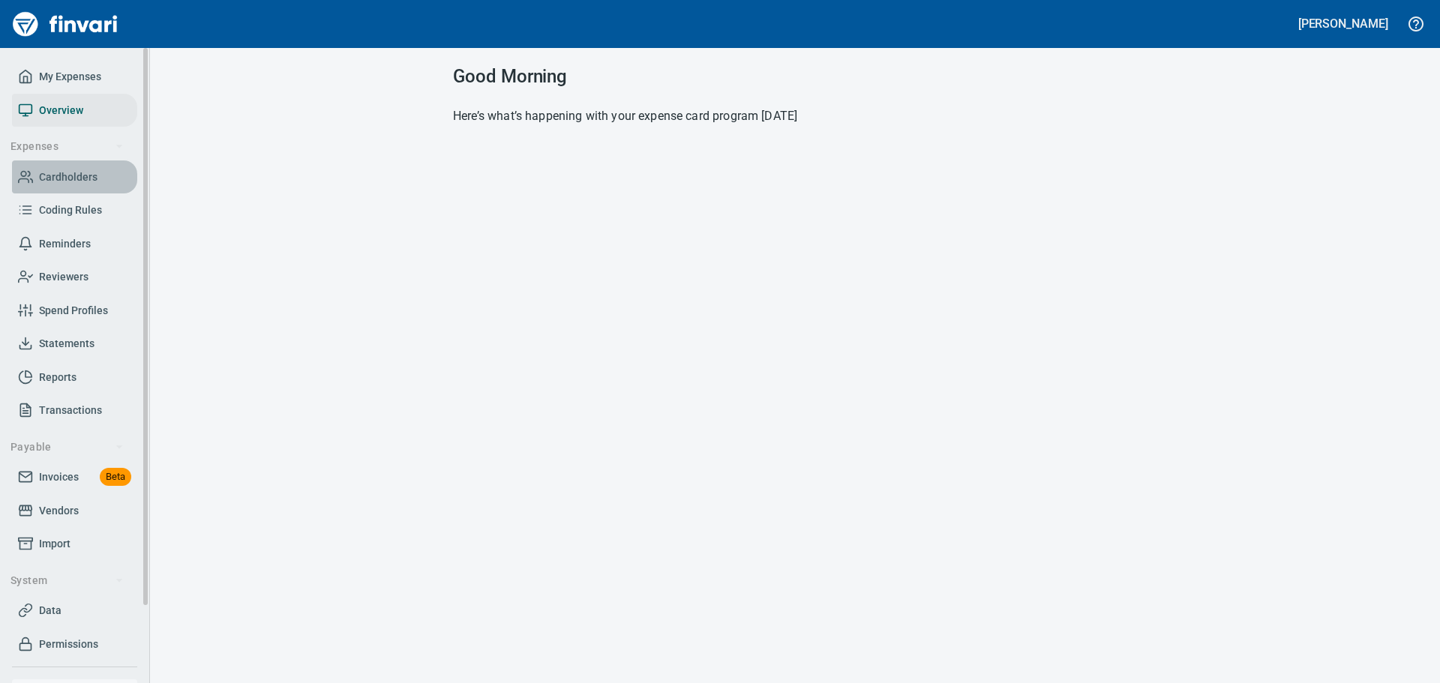
click at [61, 174] on span "Cardholders" at bounding box center [68, 177] width 58 height 19
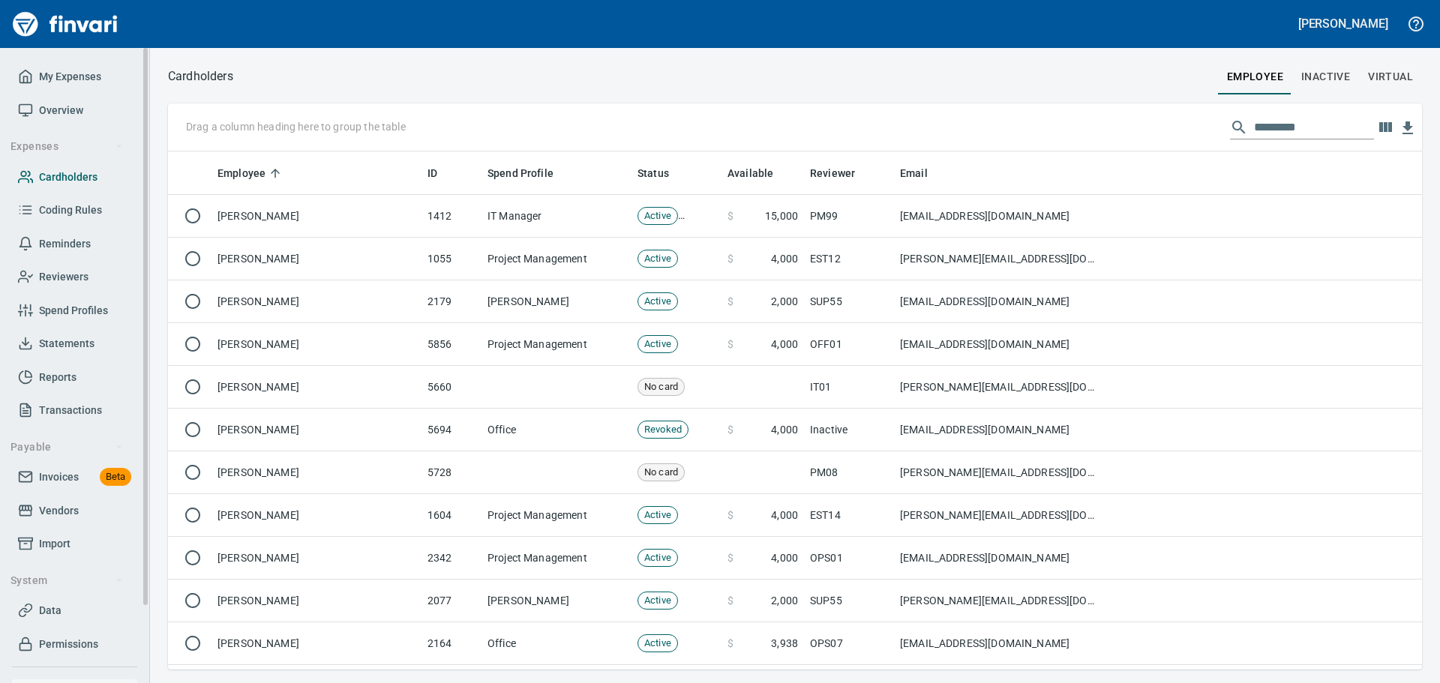
scroll to position [507, 1231]
